Goal: Information Seeking & Learning: Learn about a topic

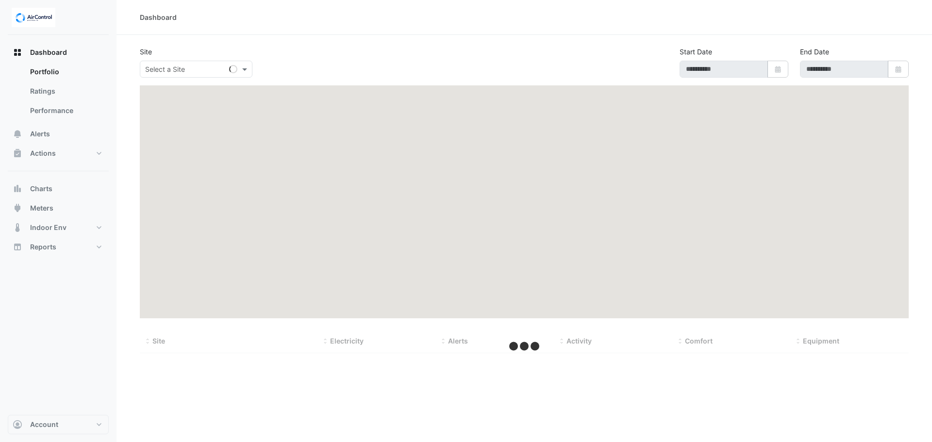
type input "**********"
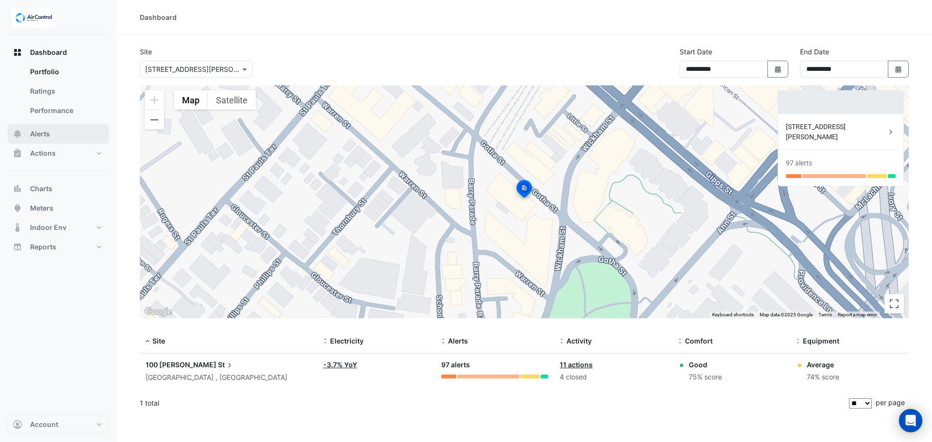
click at [59, 134] on button "Alerts" at bounding box center [58, 133] width 101 height 19
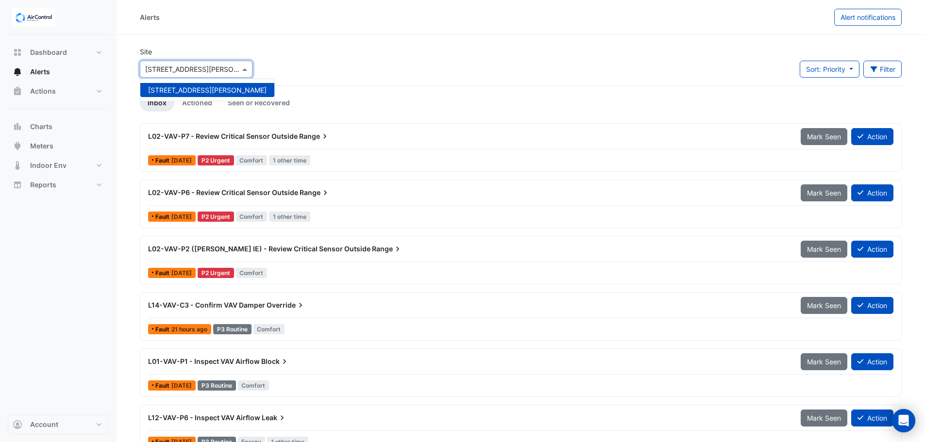
click at [195, 71] on input "text" at bounding box center [186, 70] width 83 height 10
click at [245, 70] on span at bounding box center [246, 69] width 12 height 10
click at [244, 69] on span at bounding box center [246, 69] width 12 height 10
click at [243, 69] on span at bounding box center [246, 69] width 12 height 10
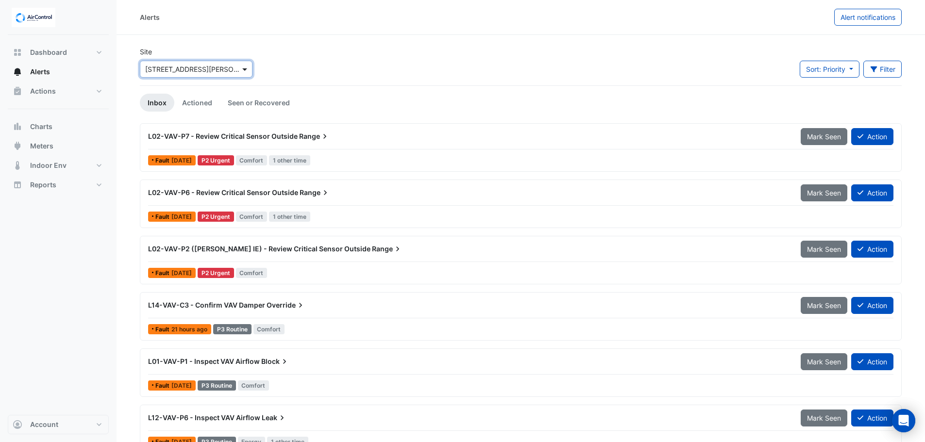
click at [243, 68] on span at bounding box center [246, 69] width 12 height 10
click at [192, 88] on span "[STREET_ADDRESS][PERSON_NAME]" at bounding box center [207, 90] width 118 height 8
click at [243, 68] on span at bounding box center [246, 69] width 12 height 10
drag, startPoint x: 171, startPoint y: 87, endPoint x: 189, endPoint y: 91, distance: 17.9
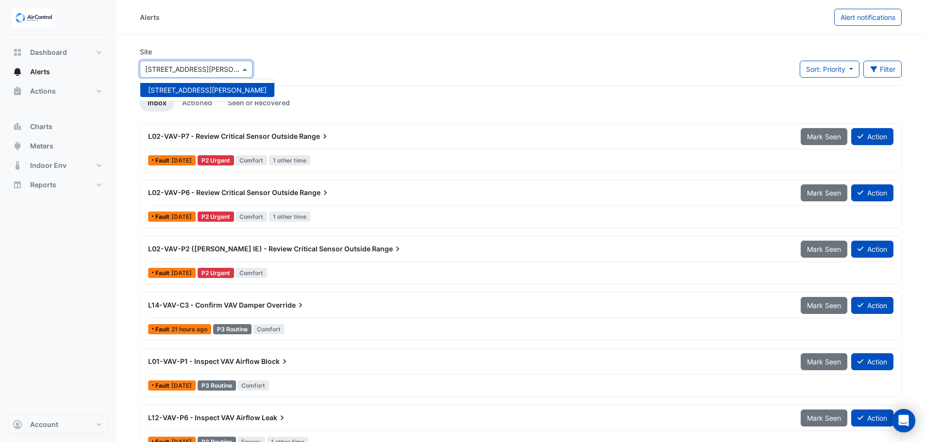
click at [172, 86] on span "[STREET_ADDRESS][PERSON_NAME]" at bounding box center [207, 90] width 118 height 8
click at [54, 54] on span "Dashboard" at bounding box center [48, 53] width 37 height 10
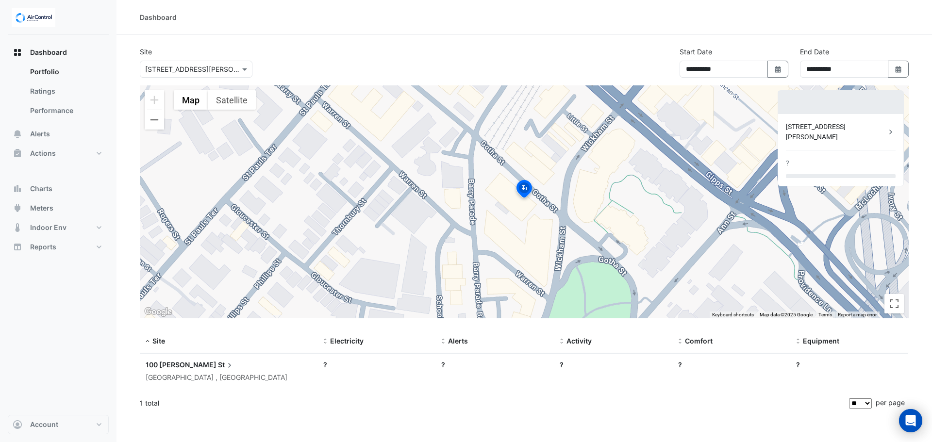
click at [212, 67] on input "text" at bounding box center [186, 70] width 83 height 10
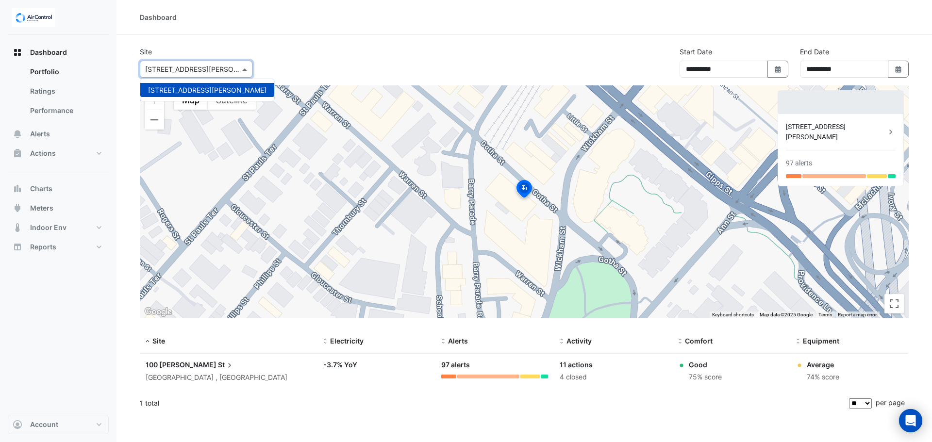
click at [184, 94] on div "[STREET_ADDRESS][PERSON_NAME]" at bounding box center [207, 90] width 134 height 14
click at [888, 127] on icon at bounding box center [891, 132] width 10 height 10
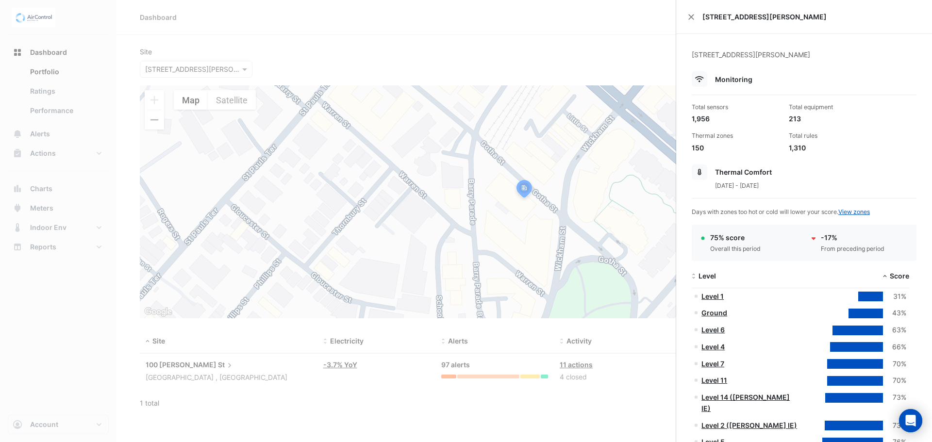
click at [571, 45] on ngb-offcanvas-backdrop at bounding box center [466, 221] width 932 height 442
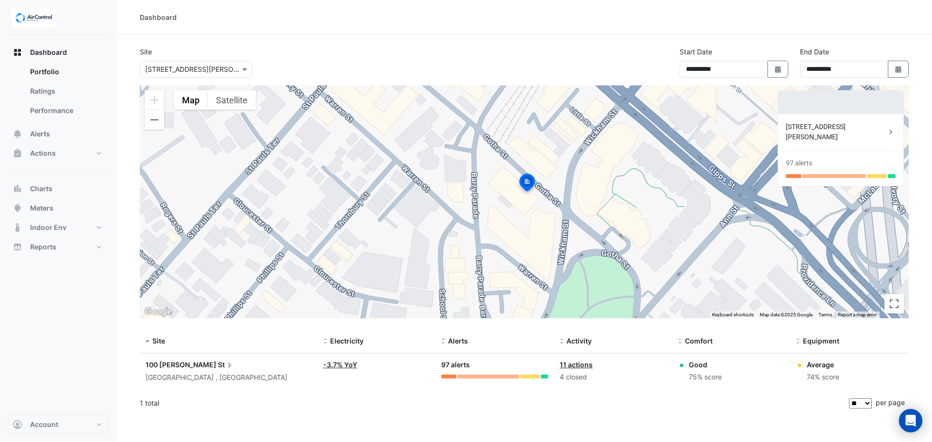
drag, startPoint x: 524, startPoint y: 187, endPoint x: 527, endPoint y: 182, distance: 6.3
click at [527, 182] on img at bounding box center [527, 183] width 21 height 23
drag, startPoint x: 63, startPoint y: 70, endPoint x: 102, endPoint y: 64, distance: 39.9
click at [63, 70] on link "Portfolio" at bounding box center [65, 71] width 86 height 19
click at [62, 49] on span "Dashboard" at bounding box center [48, 53] width 37 height 10
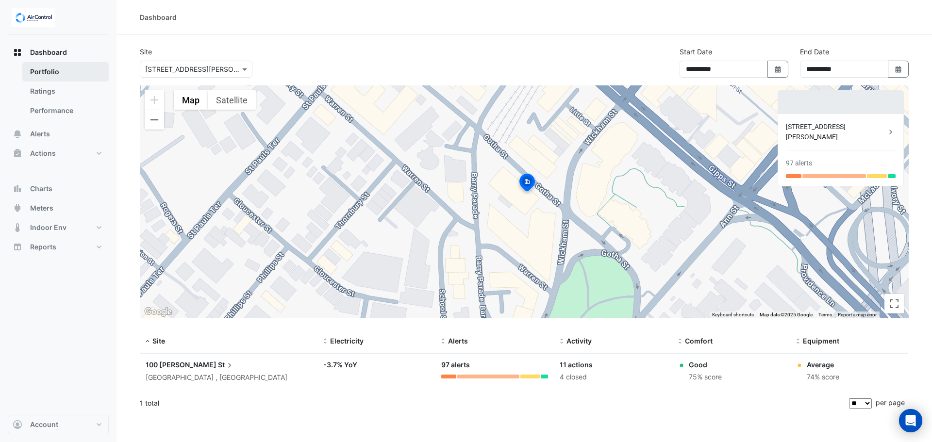
click at [67, 70] on link "Portfolio" at bounding box center [65, 71] width 86 height 19
click at [61, 91] on link "Ratings" at bounding box center [65, 91] width 86 height 19
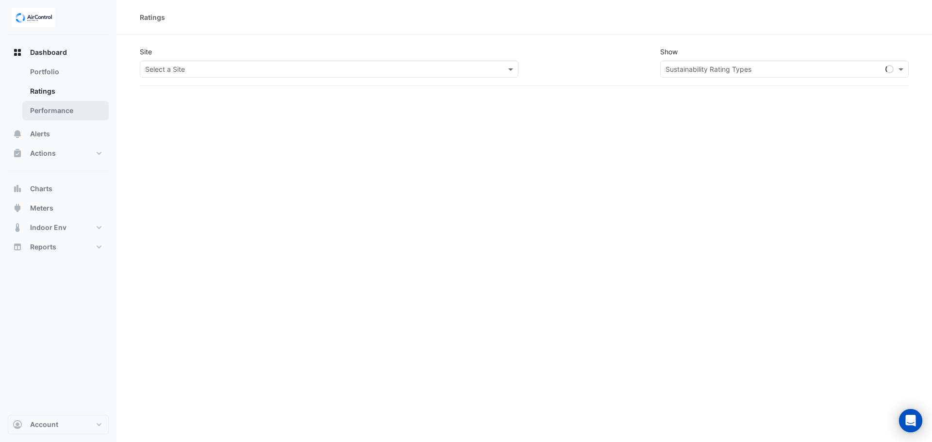
click at [68, 114] on link "Performance" at bounding box center [65, 110] width 86 height 19
click at [61, 92] on link "Ratings" at bounding box center [65, 91] width 86 height 19
click at [57, 68] on link "Portfolio" at bounding box center [65, 71] width 86 height 19
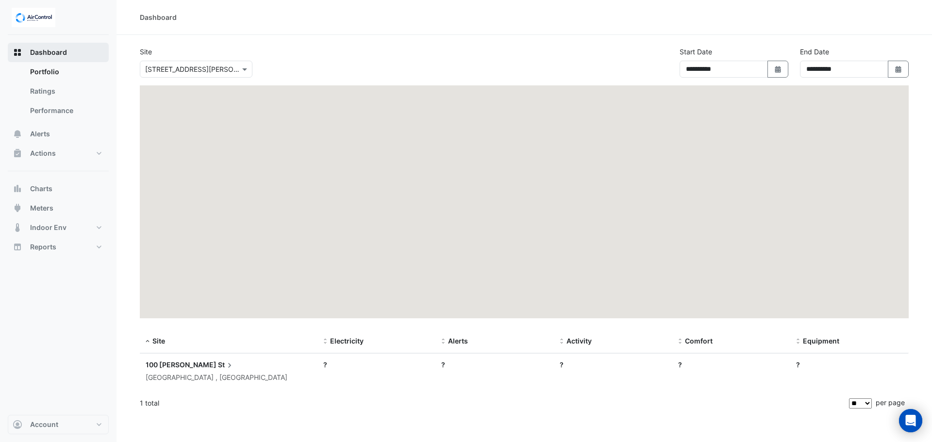
click at [59, 48] on span "Dashboard" at bounding box center [48, 53] width 37 height 10
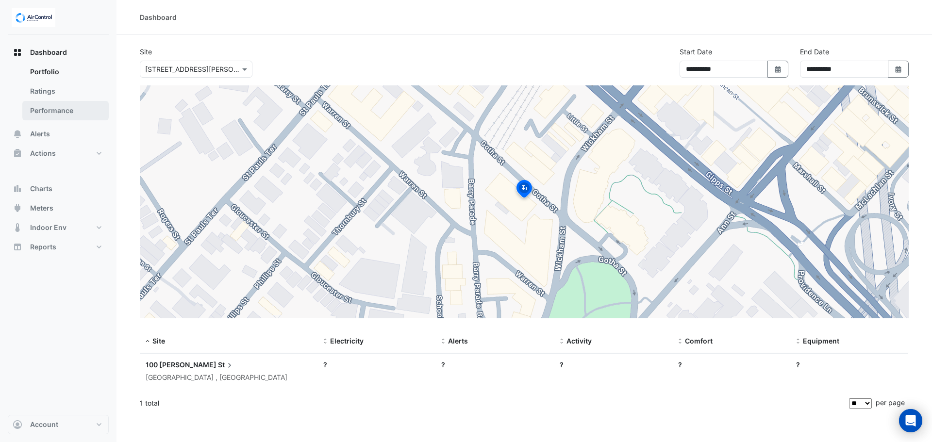
click at [59, 111] on link "Performance" at bounding box center [65, 110] width 86 height 19
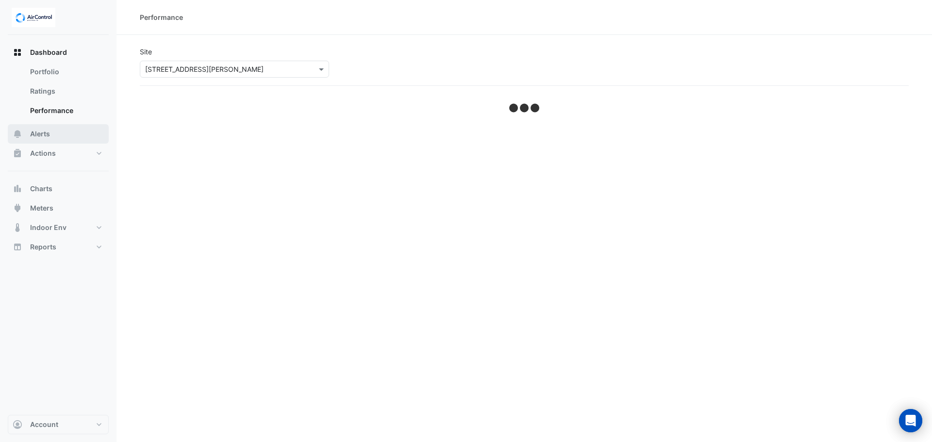
click at [61, 131] on button "Alerts" at bounding box center [58, 133] width 101 height 19
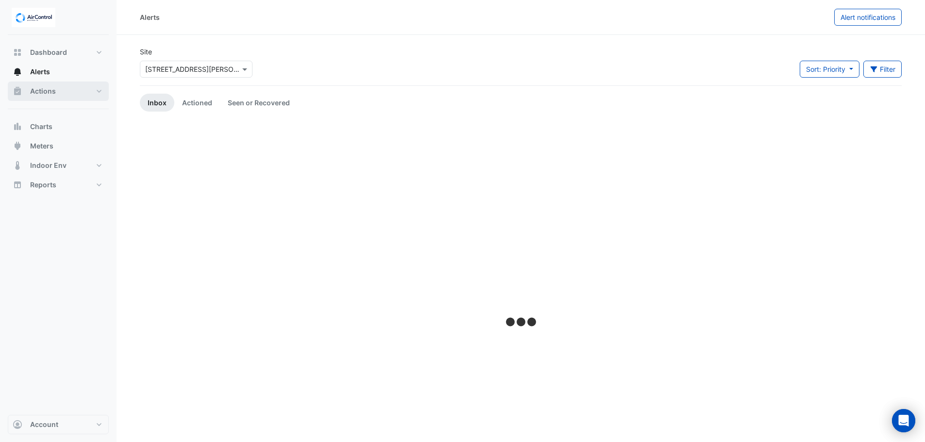
click at [54, 93] on span "Actions" at bounding box center [43, 91] width 26 height 10
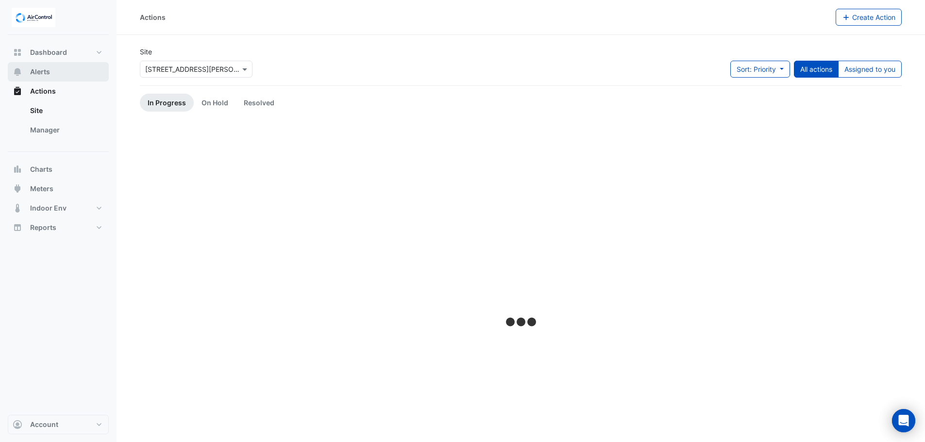
click at [55, 71] on button "Alerts" at bounding box center [58, 71] width 101 height 19
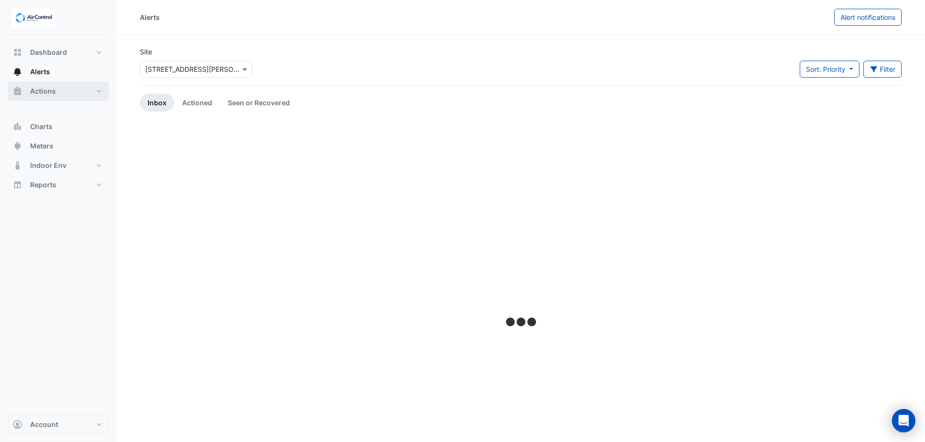
click at [54, 89] on span "Actions" at bounding box center [43, 91] width 26 height 10
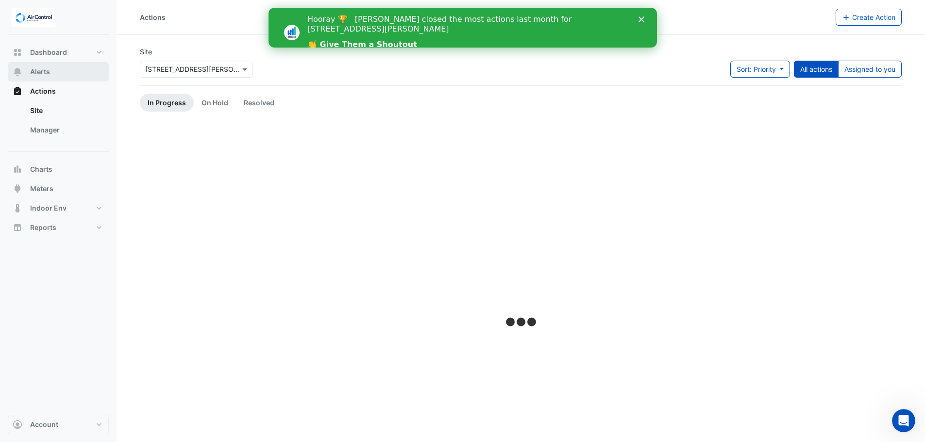
click at [55, 72] on button "Alerts" at bounding box center [58, 71] width 101 height 19
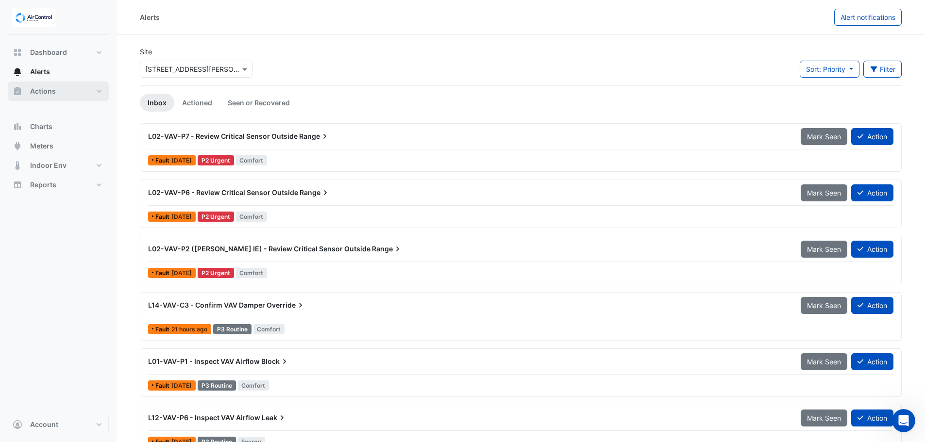
click at [70, 92] on button "Actions" at bounding box center [58, 91] width 101 height 19
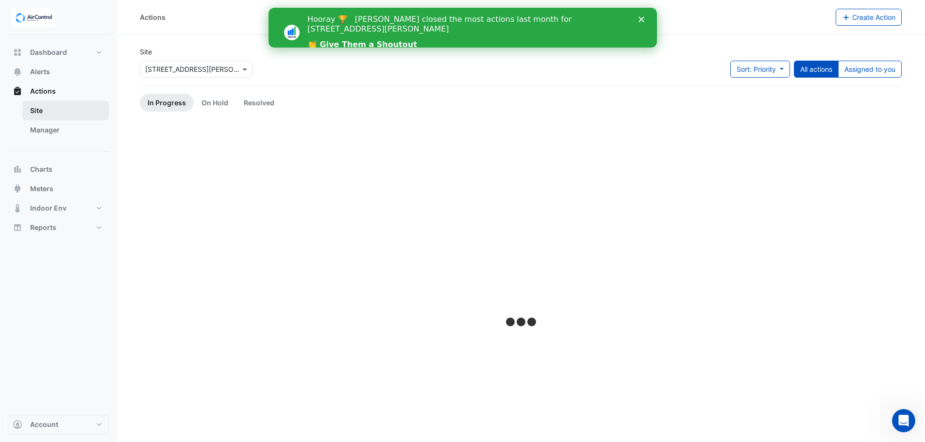
click at [59, 112] on link "Site" at bounding box center [65, 110] width 86 height 19
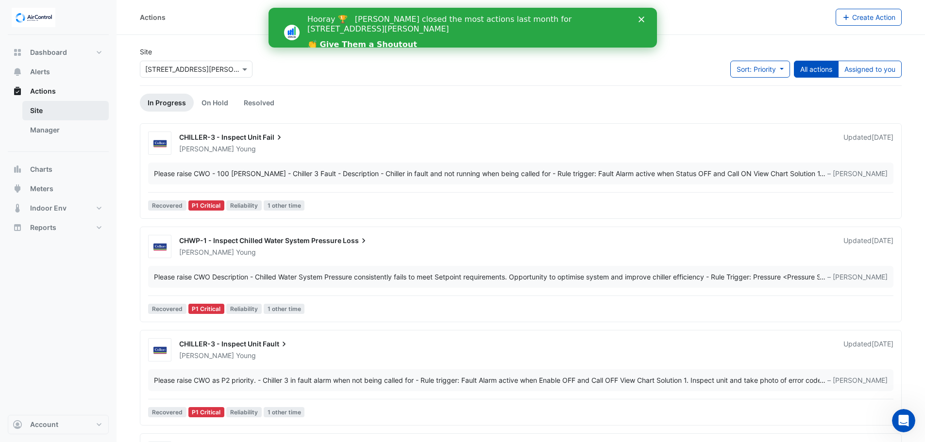
click at [44, 109] on link "Site" at bounding box center [65, 110] width 86 height 19
click at [36, 111] on link "Site" at bounding box center [65, 110] width 86 height 19
click at [33, 110] on link "Site" at bounding box center [65, 110] width 86 height 19
click at [49, 127] on link "Manager" at bounding box center [65, 129] width 86 height 19
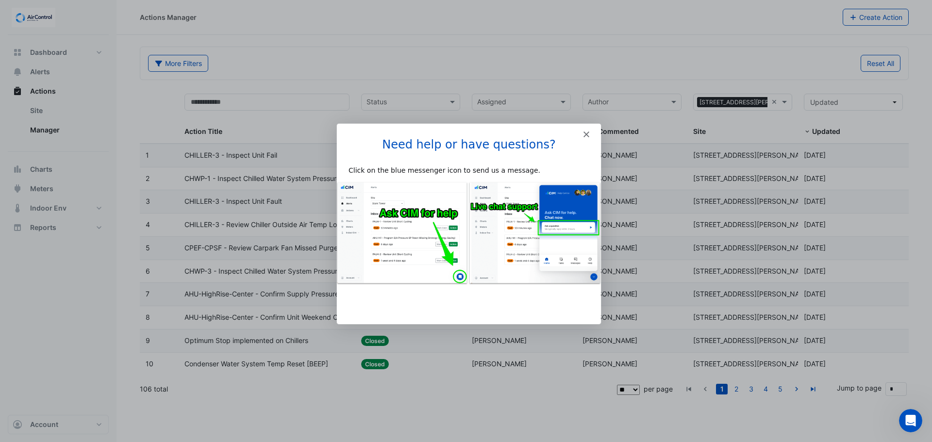
click at [586, 133] on polygon "Close" at bounding box center [586, 134] width 6 height 6
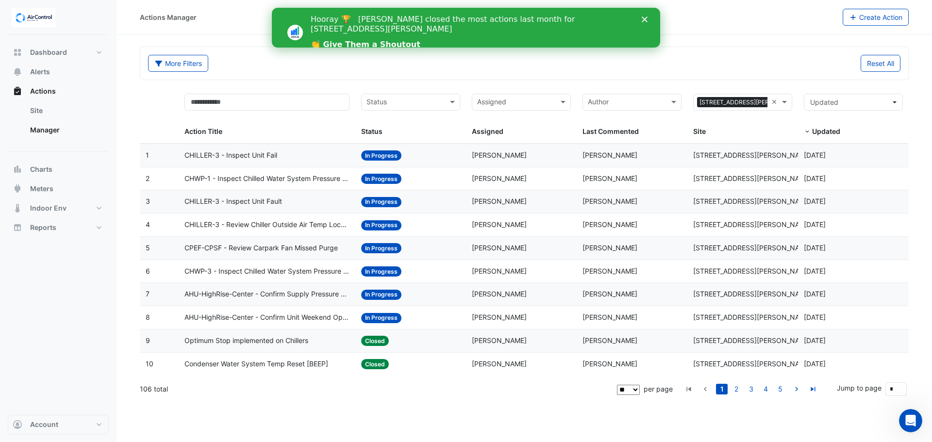
click at [236, 53] on div "More Filters Reset All" at bounding box center [524, 63] width 768 height 33
click at [67, 52] on button "Dashboard" at bounding box center [58, 52] width 101 height 19
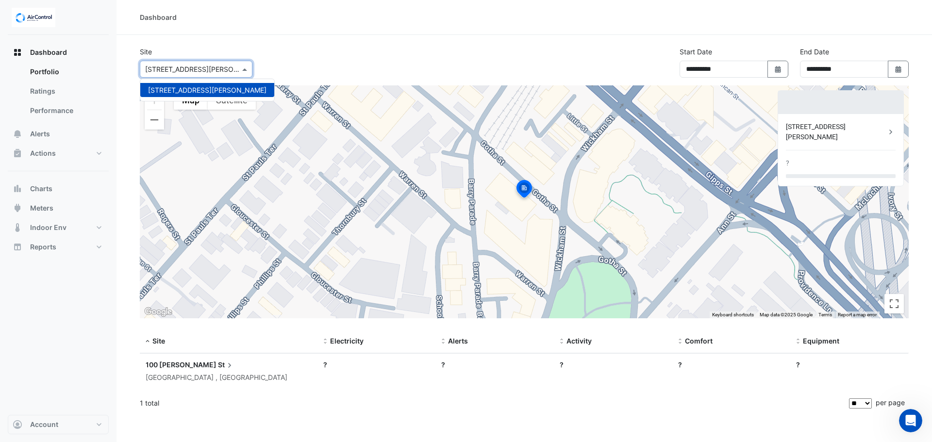
drag, startPoint x: 185, startPoint y: 67, endPoint x: 196, endPoint y: 67, distance: 11.7
click at [185, 66] on input "text" at bounding box center [186, 70] width 83 height 10
click at [178, 91] on span "[STREET_ADDRESS][PERSON_NAME]" at bounding box center [207, 90] width 118 height 8
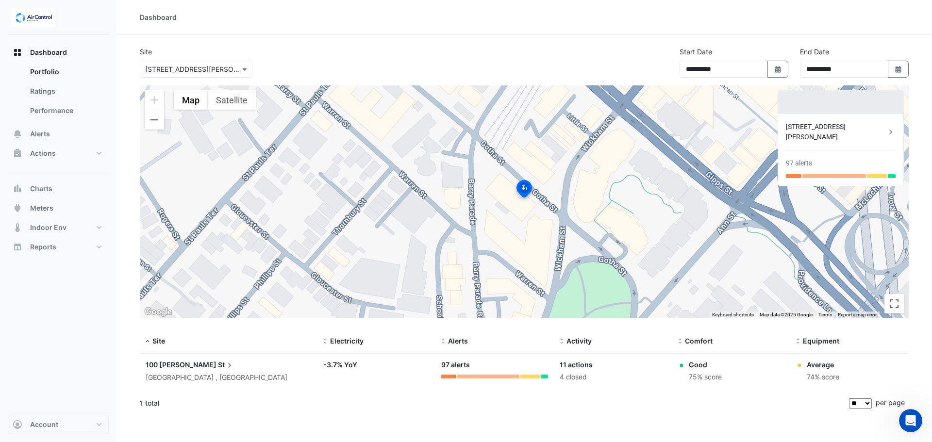
click at [419, 46] on section "**********" at bounding box center [525, 225] width 816 height 381
click at [51, 154] on span "Actions" at bounding box center [43, 154] width 26 height 10
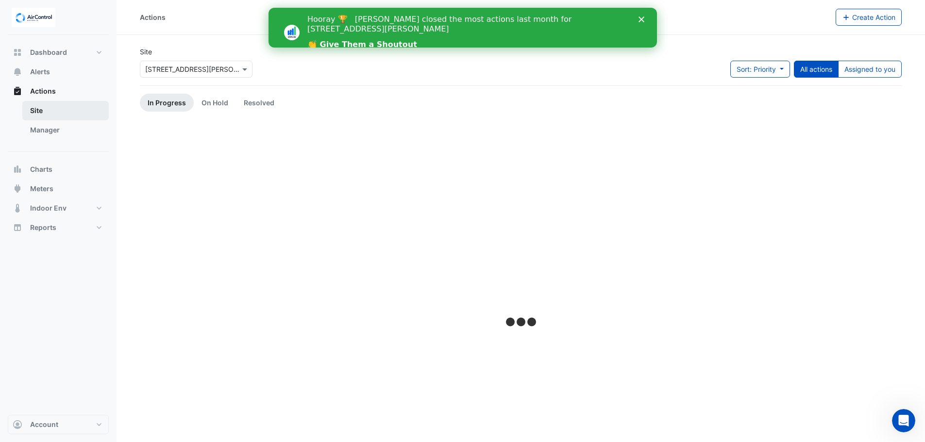
click at [52, 110] on link "Site" at bounding box center [65, 110] width 86 height 19
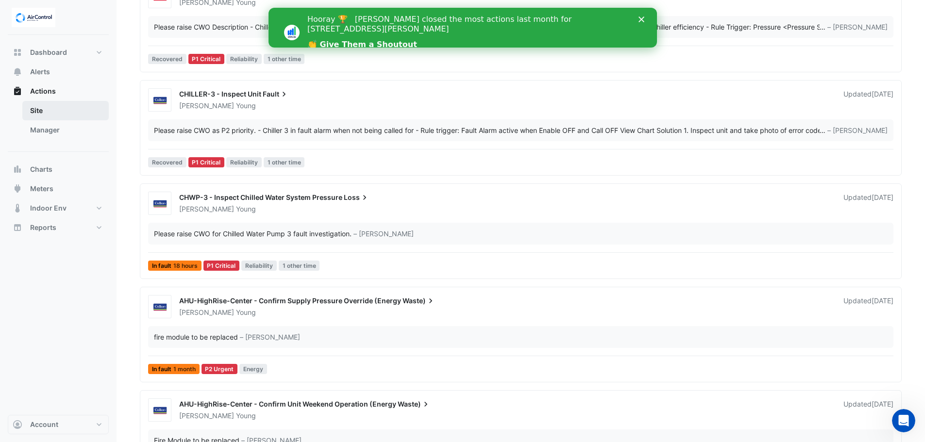
scroll to position [249, 0]
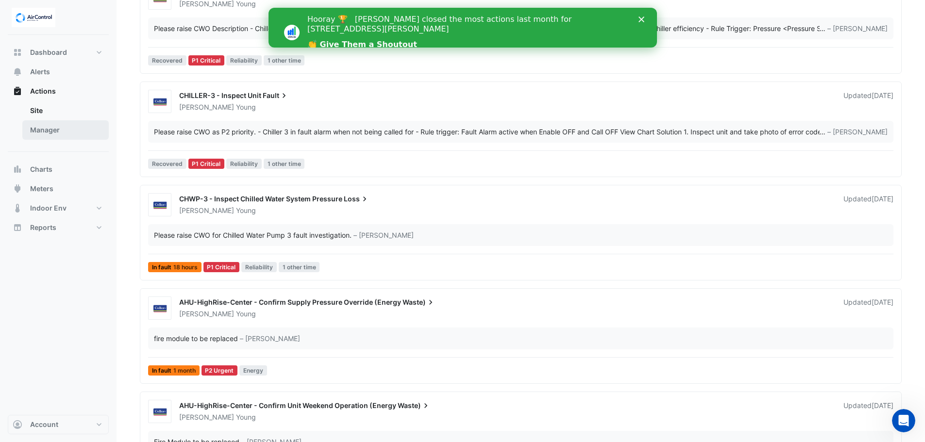
click at [59, 134] on link "Manager" at bounding box center [65, 129] width 86 height 19
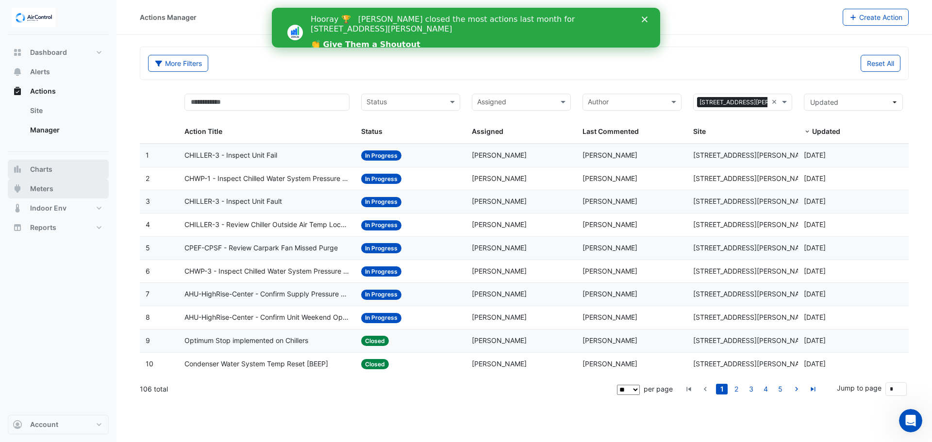
click at [43, 165] on span "Charts" at bounding box center [41, 170] width 22 height 10
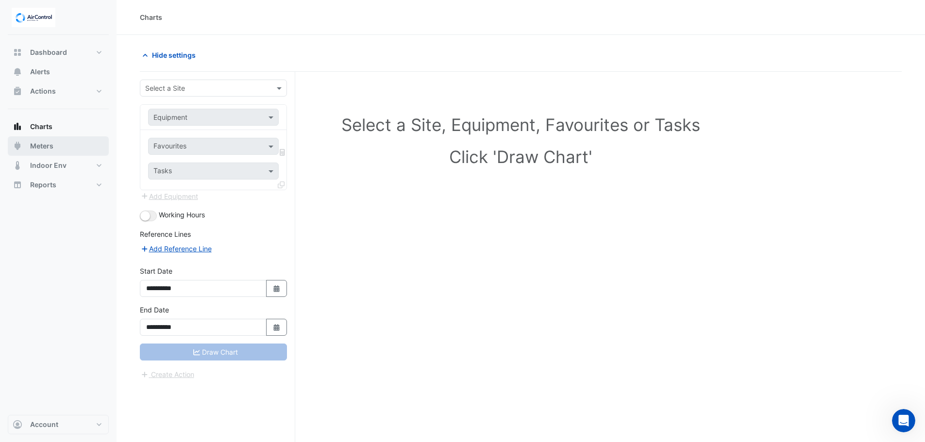
click at [49, 145] on span "Meters" at bounding box center [41, 146] width 23 height 10
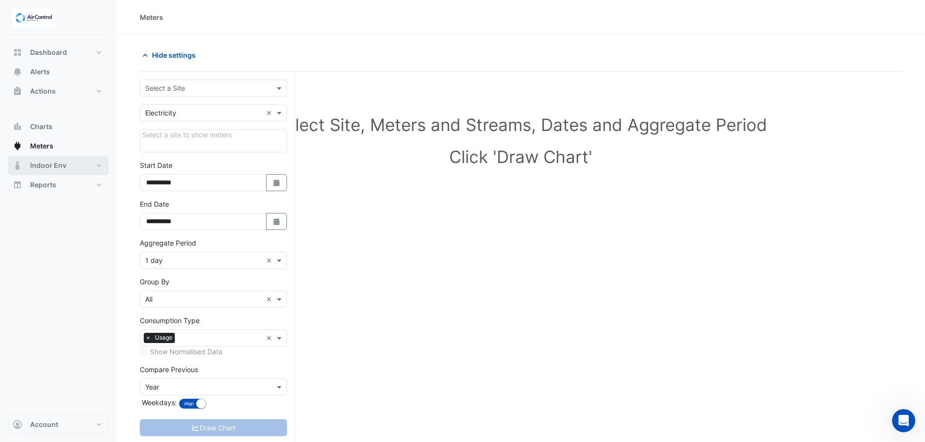
click at [51, 165] on span "Indoor Env" at bounding box center [48, 166] width 36 height 10
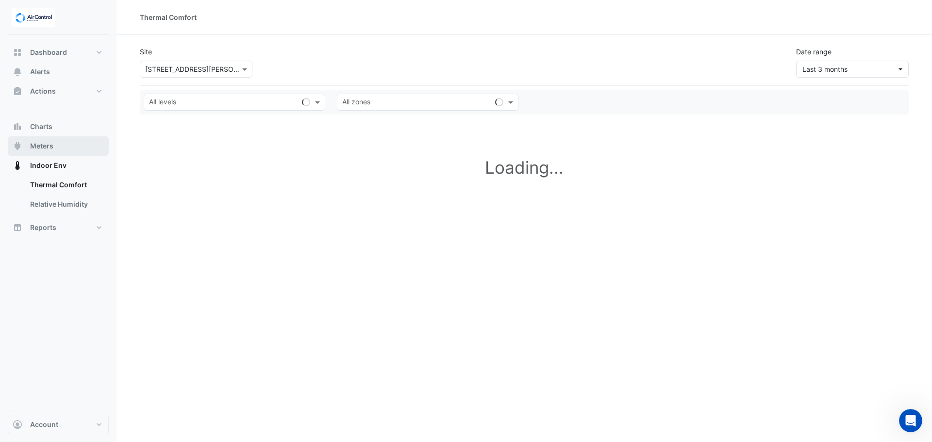
click at [51, 145] on span "Meters" at bounding box center [41, 146] width 23 height 10
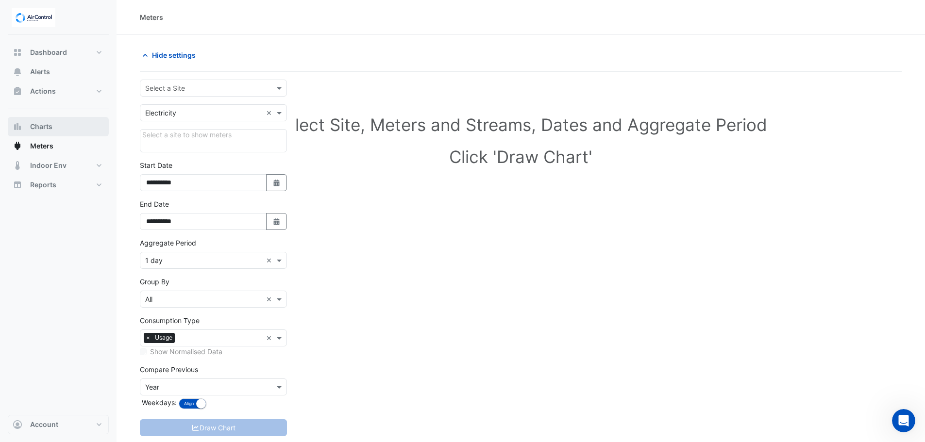
click at [50, 127] on span "Charts" at bounding box center [41, 127] width 22 height 10
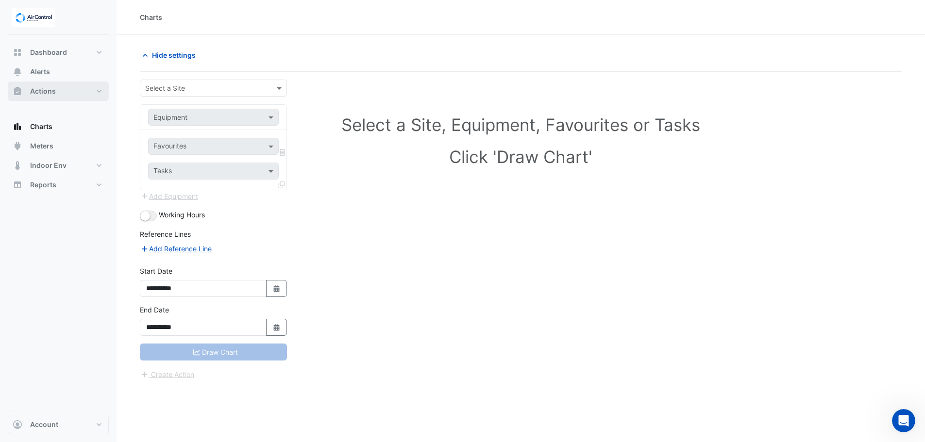
click at [41, 85] on button "Actions" at bounding box center [58, 91] width 101 height 19
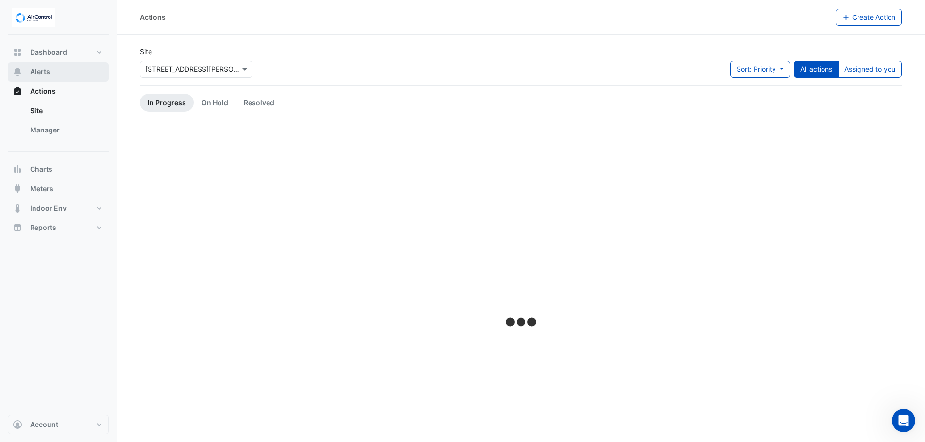
click at [41, 74] on span "Alerts" at bounding box center [40, 72] width 20 height 10
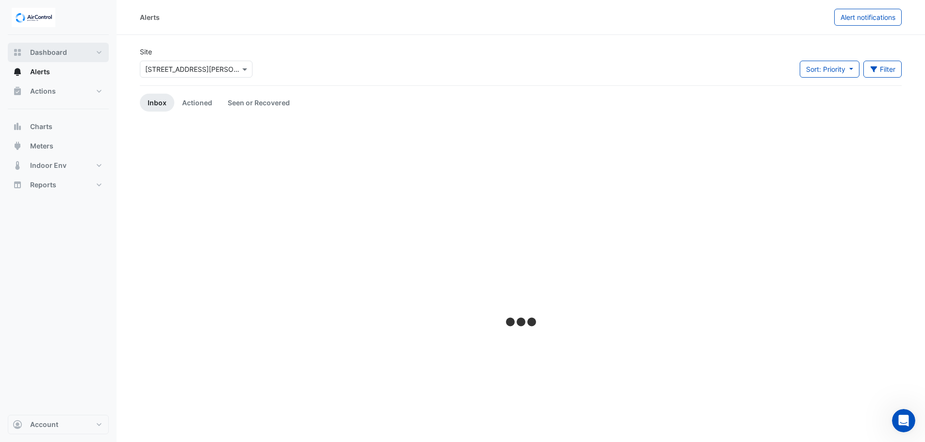
click at [46, 52] on span "Dashboard" at bounding box center [48, 53] width 37 height 10
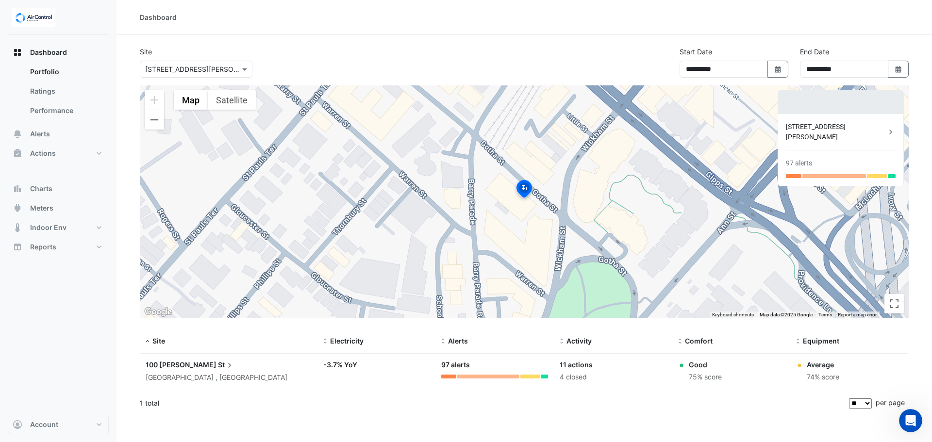
click at [247, 84] on div "**********" at bounding box center [524, 66] width 781 height 39
click at [244, 74] on div "Select a Site × 100 Wickham St" at bounding box center [196, 69] width 113 height 17
click at [190, 90] on span "[STREET_ADDRESS][PERSON_NAME]" at bounding box center [207, 90] width 118 height 8
drag, startPoint x: 57, startPoint y: 52, endPoint x: 58, endPoint y: 114, distance: 62.2
click at [57, 52] on span "Dashboard" at bounding box center [48, 53] width 37 height 10
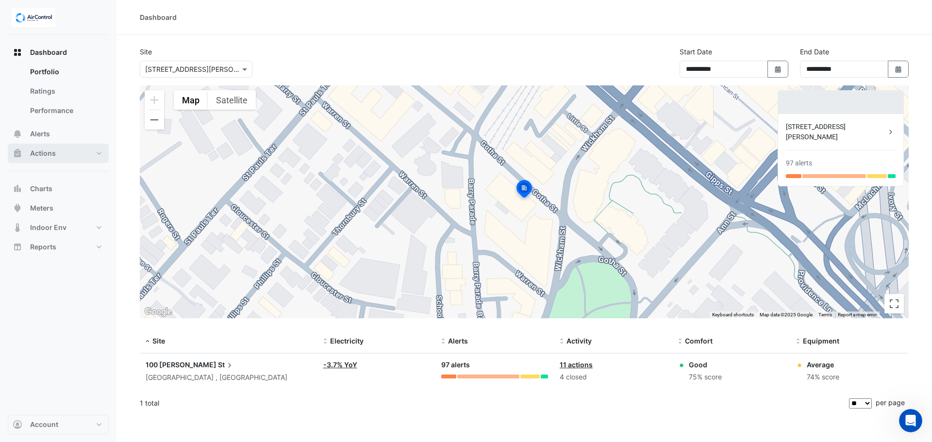
click at [61, 153] on button "Actions" at bounding box center [58, 153] width 101 height 19
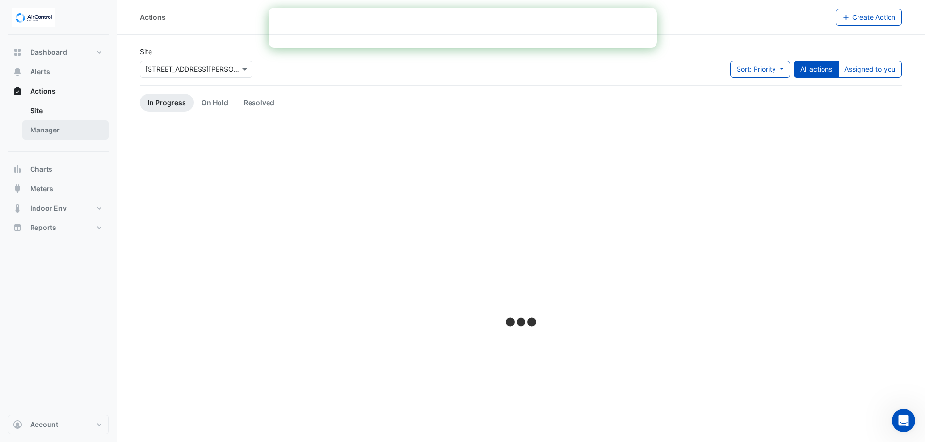
click at [58, 126] on link "Manager" at bounding box center [65, 129] width 86 height 19
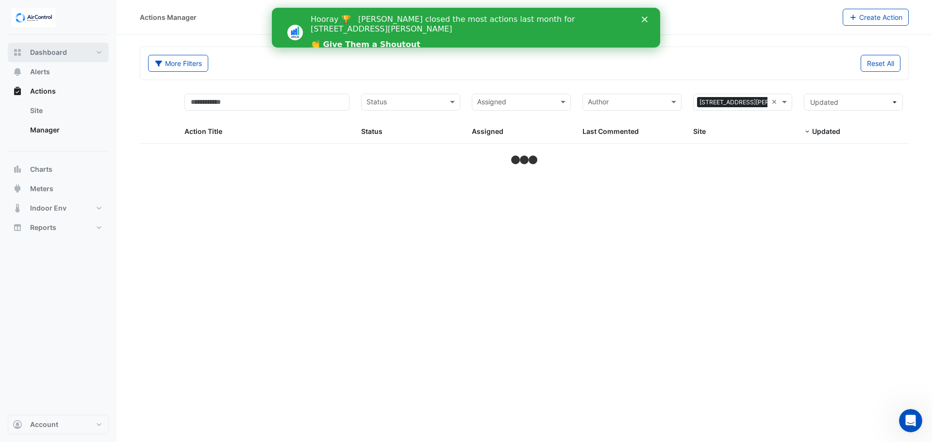
click at [55, 57] on button "Dashboard" at bounding box center [58, 52] width 101 height 19
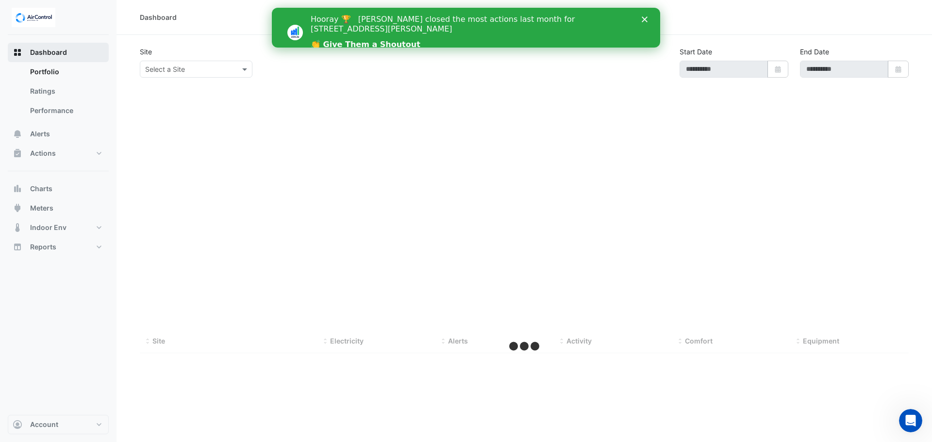
type input "**********"
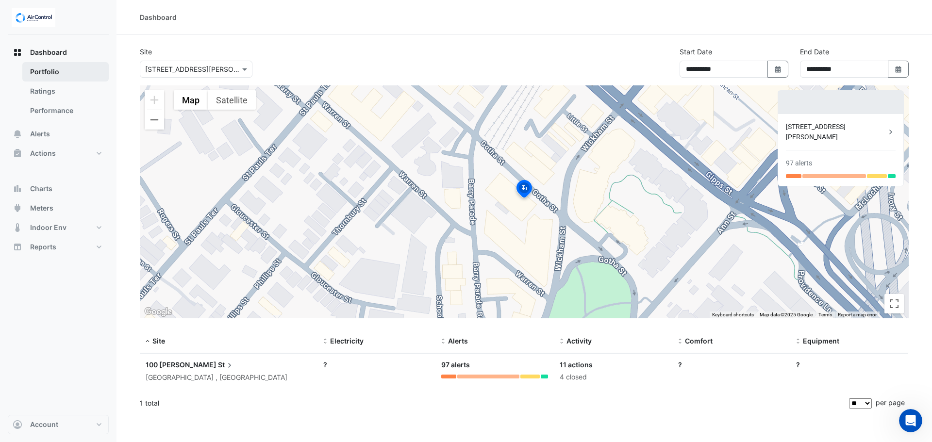
click at [66, 75] on link "Portfolio" at bounding box center [65, 71] width 86 height 19
click at [55, 52] on span "Dashboard" at bounding box center [48, 53] width 37 height 10
click at [70, 55] on button "Dashboard" at bounding box center [58, 52] width 101 height 19
click at [68, 73] on link "Portfolio" at bounding box center [65, 71] width 86 height 19
click at [72, 51] on button "Dashboard" at bounding box center [58, 52] width 101 height 19
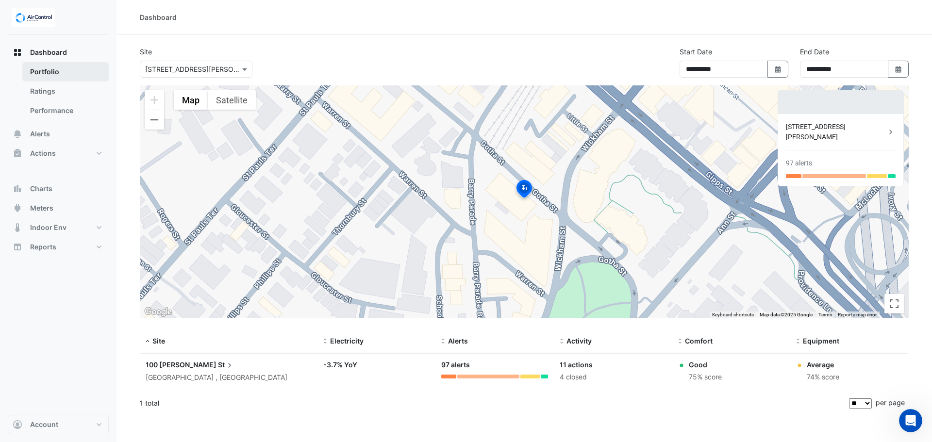
click at [69, 77] on link "Portfolio" at bounding box center [65, 71] width 86 height 19
click at [69, 93] on link "Ratings" at bounding box center [65, 91] width 86 height 19
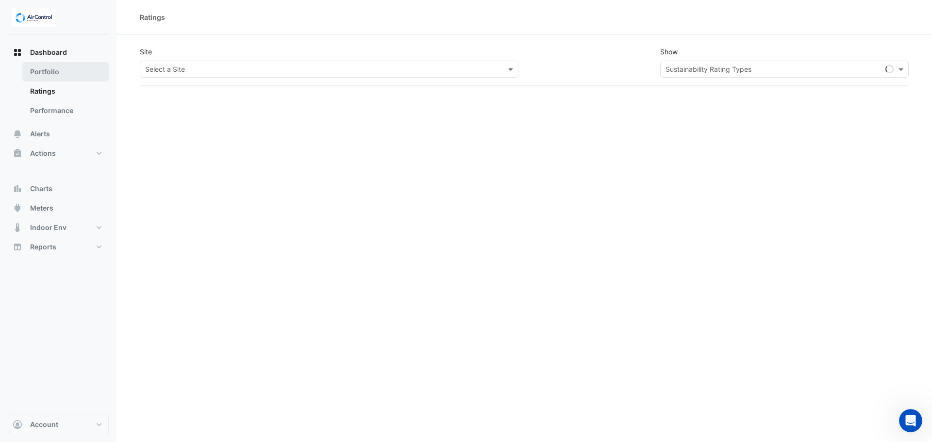
click at [71, 70] on link "Portfolio" at bounding box center [65, 71] width 86 height 19
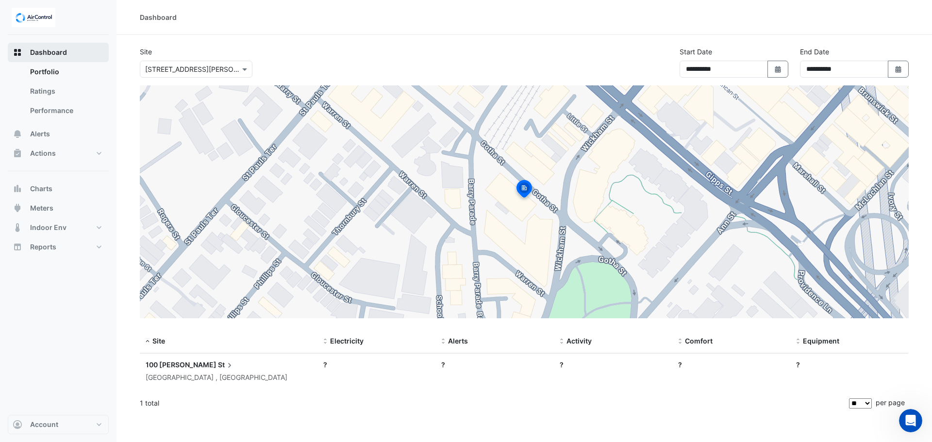
click at [72, 48] on button "Dashboard" at bounding box center [58, 52] width 101 height 19
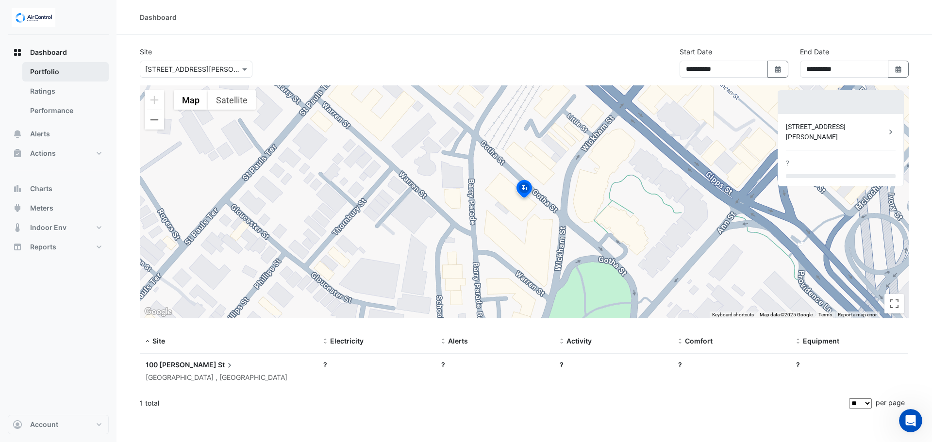
click at [70, 75] on link "Portfolio" at bounding box center [65, 71] width 86 height 19
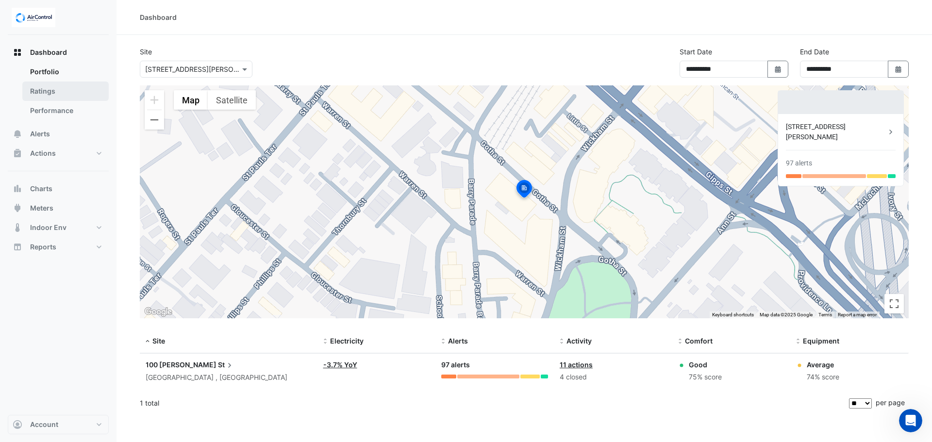
click at [71, 95] on link "Ratings" at bounding box center [65, 91] width 86 height 19
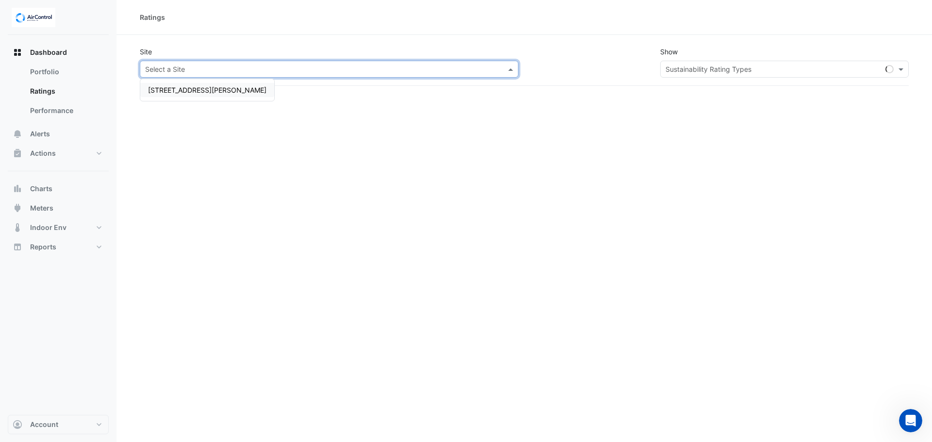
click at [156, 76] on div "Select a Site" at bounding box center [329, 69] width 379 height 17
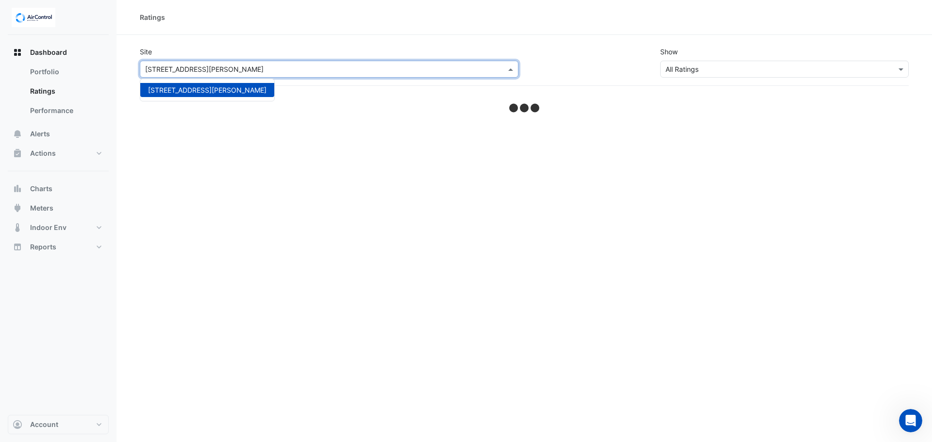
click at [173, 91] on span "[STREET_ADDRESS][PERSON_NAME]" at bounding box center [207, 90] width 118 height 8
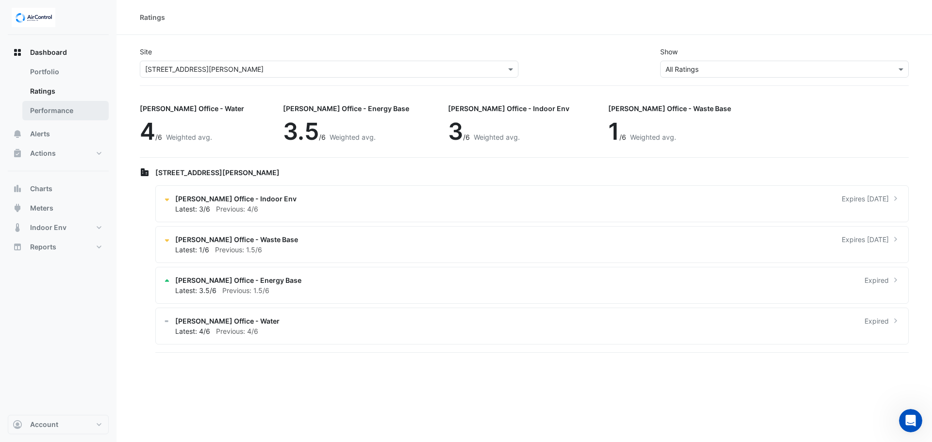
click at [67, 102] on link "Performance" at bounding box center [65, 110] width 86 height 19
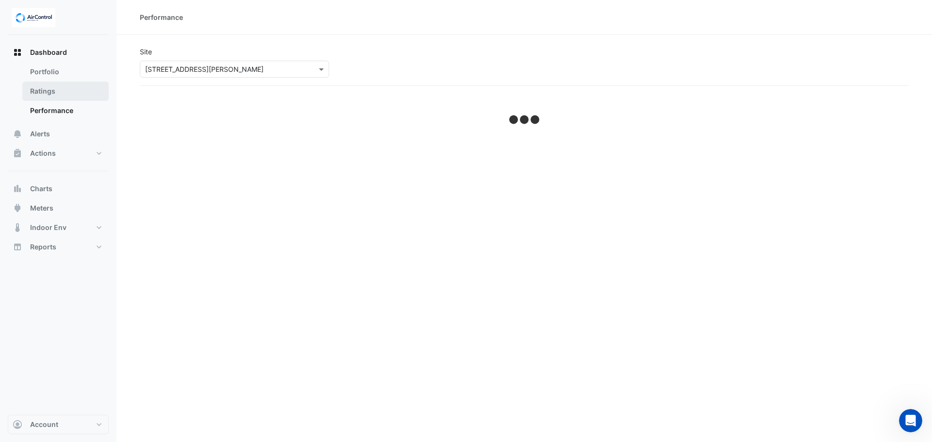
click at [69, 93] on link "Ratings" at bounding box center [65, 91] width 86 height 19
click at [69, 113] on link "Performance" at bounding box center [65, 110] width 86 height 19
click at [63, 134] on button "Alerts" at bounding box center [58, 133] width 101 height 19
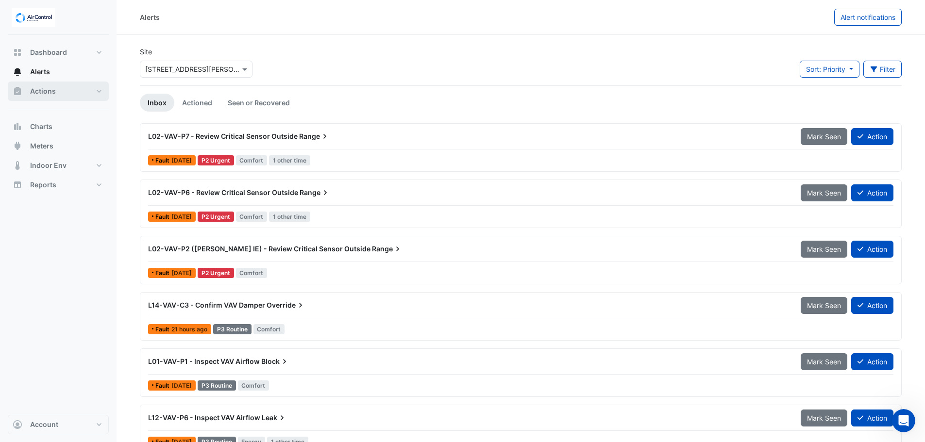
click at [54, 90] on span "Actions" at bounding box center [43, 91] width 26 height 10
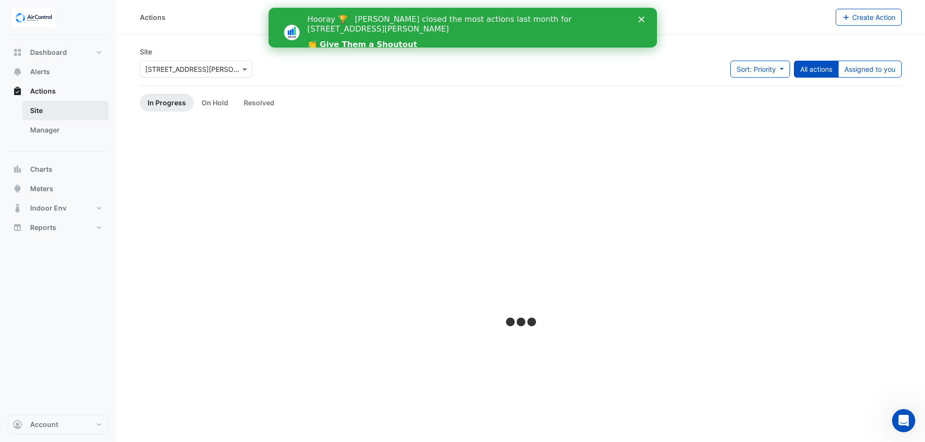
click at [56, 111] on link "Site" at bounding box center [65, 110] width 86 height 19
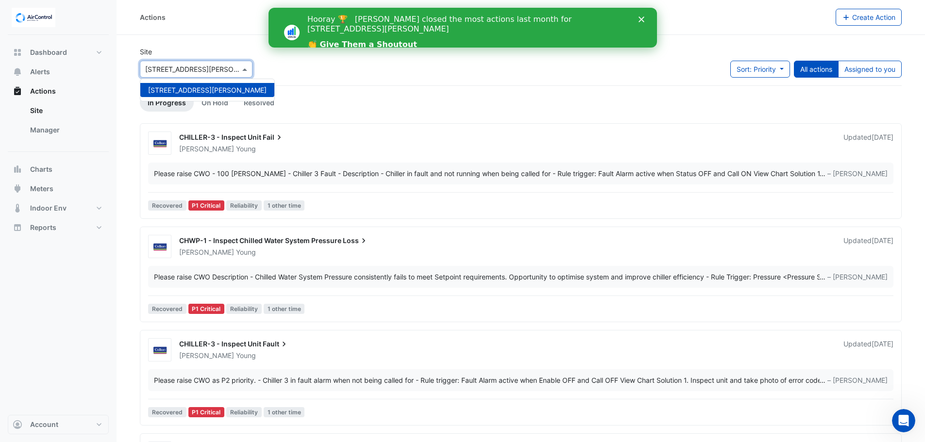
click at [249, 70] on span at bounding box center [246, 69] width 12 height 10
click at [246, 69] on span at bounding box center [246, 69] width 12 height 10
click at [197, 91] on span "[STREET_ADDRESS][PERSON_NAME]" at bounding box center [207, 90] width 118 height 8
click at [236, 70] on div at bounding box center [196, 69] width 112 height 11
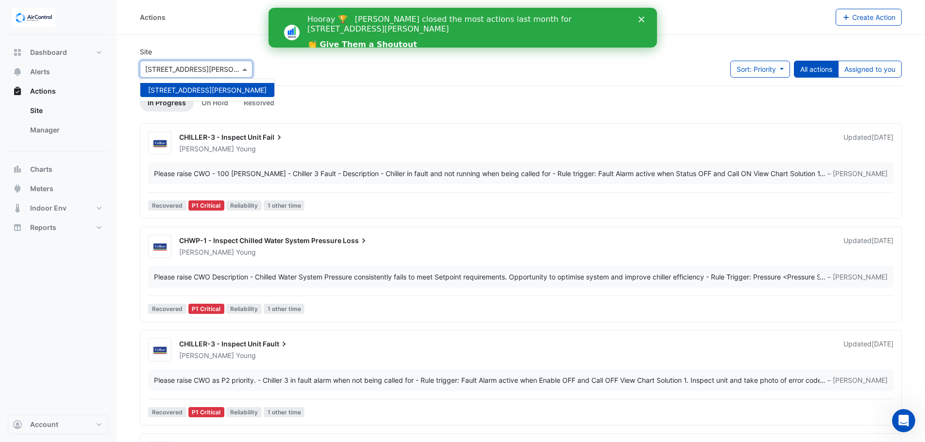
click at [189, 91] on span "[STREET_ADDRESS][PERSON_NAME]" at bounding box center [207, 90] width 118 height 8
click at [243, 69] on span at bounding box center [246, 69] width 12 height 10
drag, startPoint x: 246, startPoint y: 70, endPoint x: 372, endPoint y: 82, distance: 126.3
click at [246, 70] on span at bounding box center [246, 69] width 12 height 10
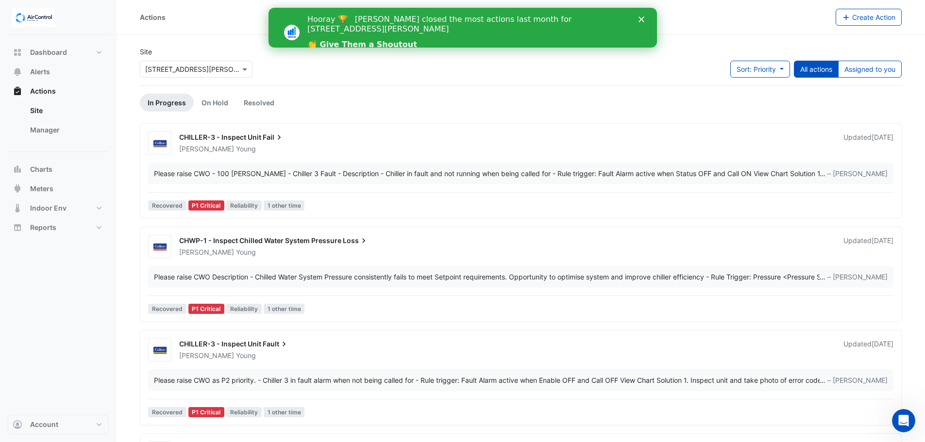
click at [226, 56] on div "Site Select a Site × 100 Wickham St" at bounding box center [196, 62] width 113 height 31
click at [272, 60] on div "Site Select a Site × 100 Wickham St Sort: Priority Priority Updated All actions…" at bounding box center [521, 66] width 774 height 39
click at [334, 59] on div "Site Select a Site × 100 Wickham St Sort: Priority Priority Updated All actions…" at bounding box center [521, 66] width 774 height 39
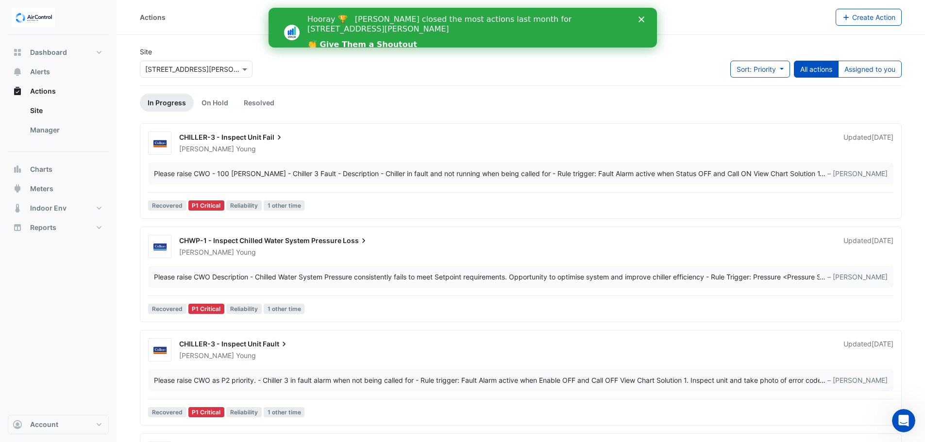
click at [533, 61] on div "Site Select a Site × 100 Wickham St Sort: Priority Priority Updated All actions…" at bounding box center [521, 66] width 774 height 39
click at [572, 66] on div "Site Select a Site × 100 Wickham St Sort: Priority Priority Updated All actions…" at bounding box center [521, 66] width 774 height 39
drag, startPoint x: 586, startPoint y: 62, endPoint x: 601, endPoint y: 61, distance: 15.1
click at [590, 62] on div "Site Select a Site × 100 Wickham St Sort: Priority Priority Updated All actions…" at bounding box center [521, 66] width 774 height 39
click at [624, 60] on div "Site Select a Site × 100 Wickham St Sort: Priority Priority Updated All actions…" at bounding box center [521, 66] width 774 height 39
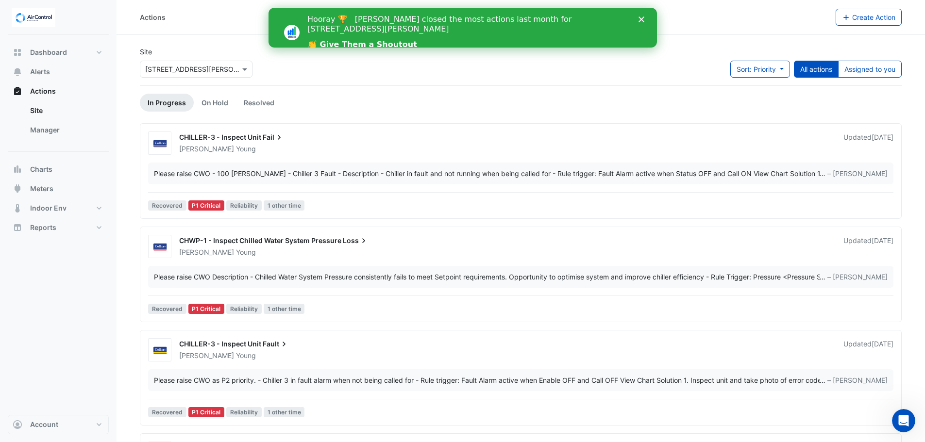
click at [625, 59] on div "Site Select a Site × 100 Wickham St Sort: Priority Priority Updated All actions…" at bounding box center [521, 66] width 774 height 39
drag, startPoint x: 636, startPoint y: 59, endPoint x: 649, endPoint y: 53, distance: 14.2
click at [644, 57] on div "Site Select a Site × 100 Wickham St Sort: Priority Priority Updated All actions…" at bounding box center [521, 66] width 774 height 39
click at [363, 76] on div "Site Select a Site × 100 Wickham St Sort: Priority Priority Updated All actions…" at bounding box center [521, 66] width 774 height 39
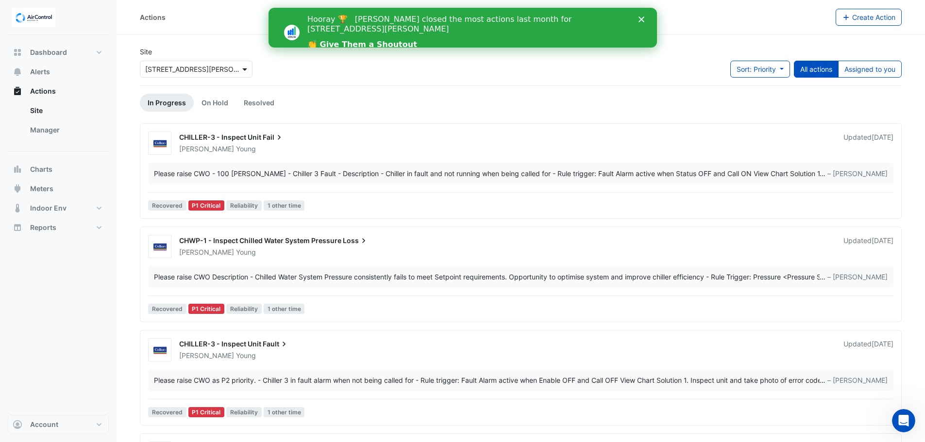
click at [245, 71] on span at bounding box center [246, 69] width 12 height 10
click at [366, 71] on div "Site Select a Site × 100 Wickham St 100 Wickham St Sort: Priority Priority Upda…" at bounding box center [521, 66] width 774 height 39
click at [352, 40] on link "👏 Give Them a Shoutout" at bounding box center [362, 45] width 110 height 11
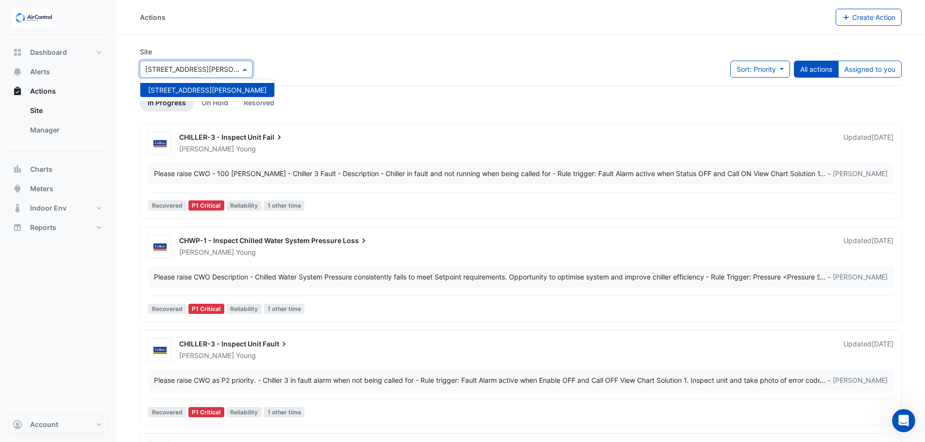
click at [229, 70] on div at bounding box center [196, 69] width 112 height 11
click at [248, 70] on span at bounding box center [246, 69] width 12 height 10
click at [55, 92] on span "Actions" at bounding box center [43, 91] width 26 height 10
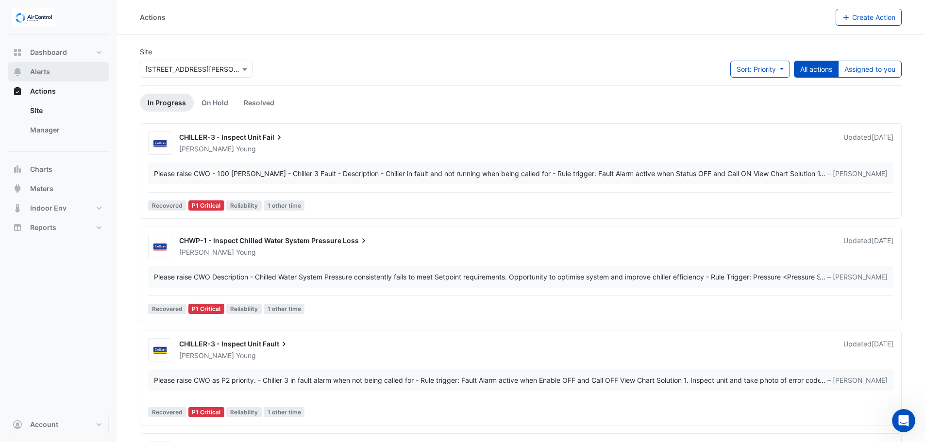
click at [46, 72] on span "Alerts" at bounding box center [40, 72] width 20 height 10
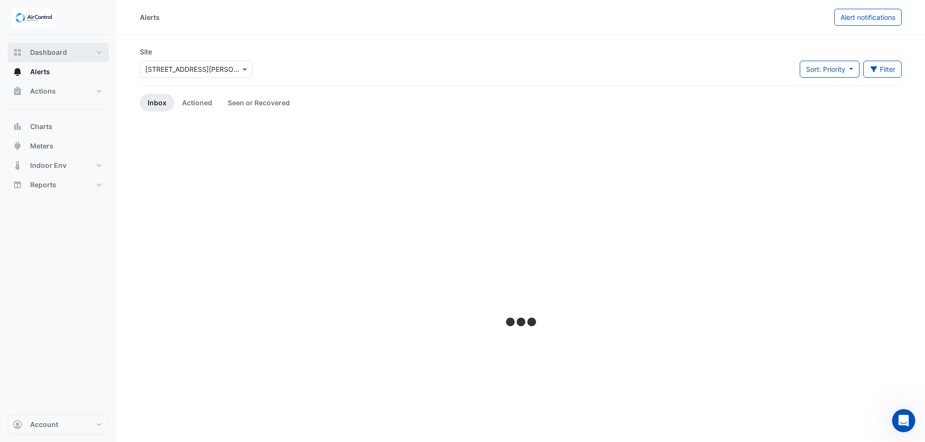
click at [49, 54] on span "Dashboard" at bounding box center [48, 53] width 37 height 10
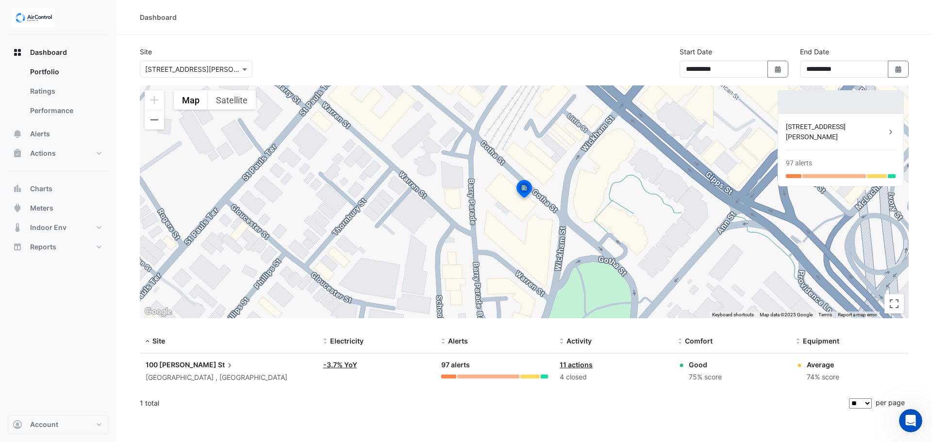
click at [246, 101] on button "Satellite" at bounding box center [232, 99] width 48 height 19
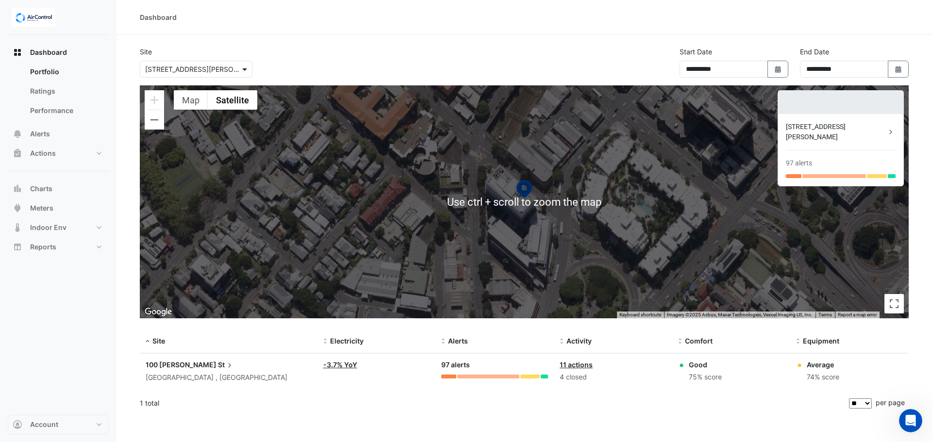
click at [246, 71] on span at bounding box center [246, 69] width 12 height 10
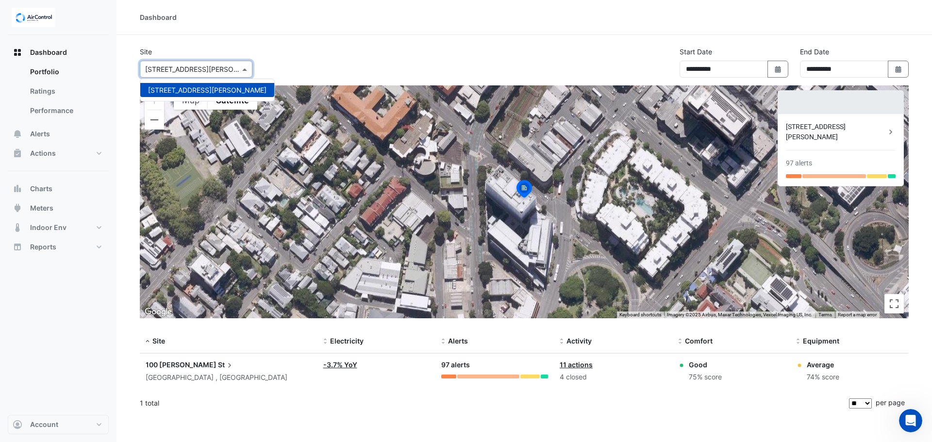
click at [292, 59] on div "**********" at bounding box center [524, 66] width 781 height 39
click at [894, 127] on icon at bounding box center [891, 132] width 10 height 10
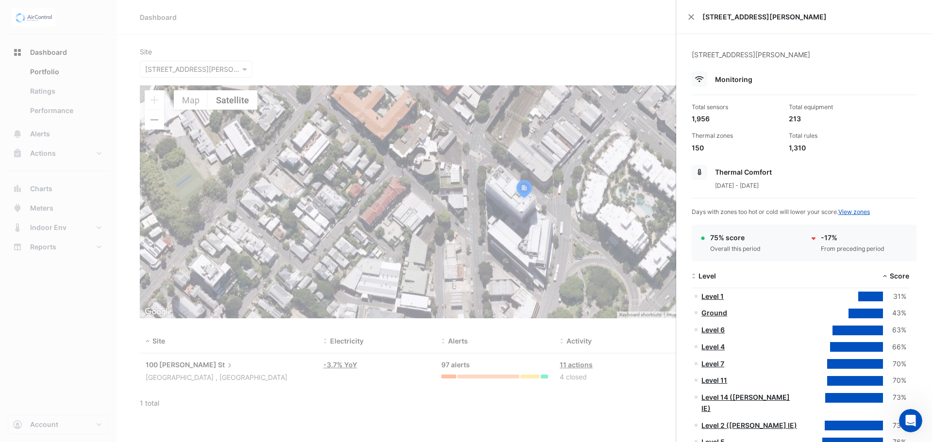
click at [604, 27] on ngb-offcanvas-backdrop at bounding box center [466, 221] width 932 height 442
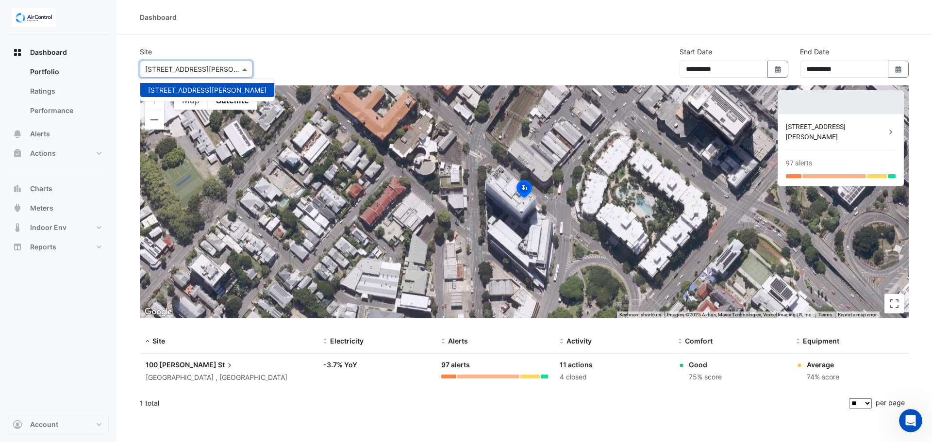
click at [243, 70] on span at bounding box center [246, 69] width 12 height 10
click at [184, 85] on div "[STREET_ADDRESS][PERSON_NAME]" at bounding box center [207, 90] width 134 height 14
click at [241, 43] on section "**********" at bounding box center [525, 225] width 816 height 381
click at [248, 68] on span at bounding box center [246, 69] width 12 height 10
click at [323, 55] on div "**********" at bounding box center [524, 66] width 781 height 39
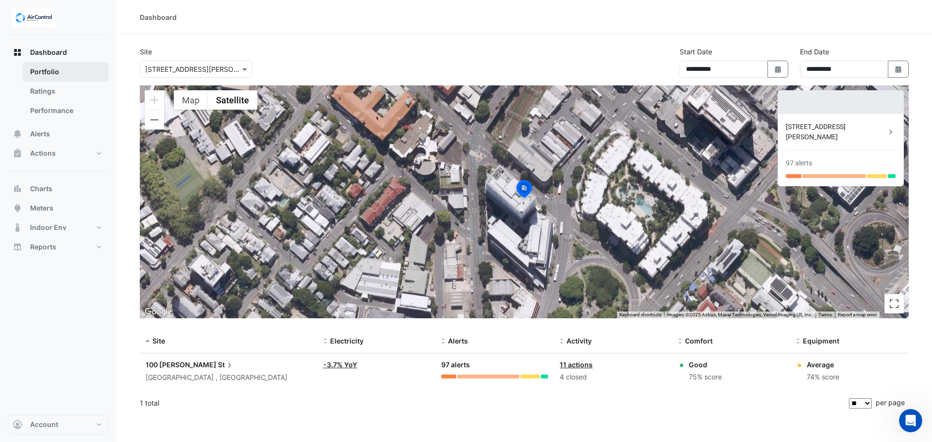
drag, startPoint x: 56, startPoint y: 73, endPoint x: 70, endPoint y: 71, distance: 14.7
click at [56, 73] on link "Portfolio" at bounding box center [65, 71] width 86 height 19
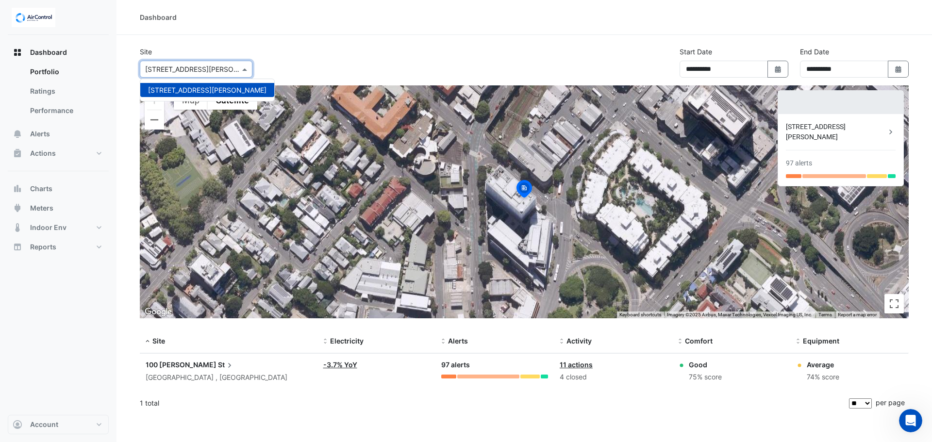
click at [248, 68] on span at bounding box center [246, 69] width 12 height 10
click at [56, 51] on span "Dashboard" at bounding box center [48, 53] width 37 height 10
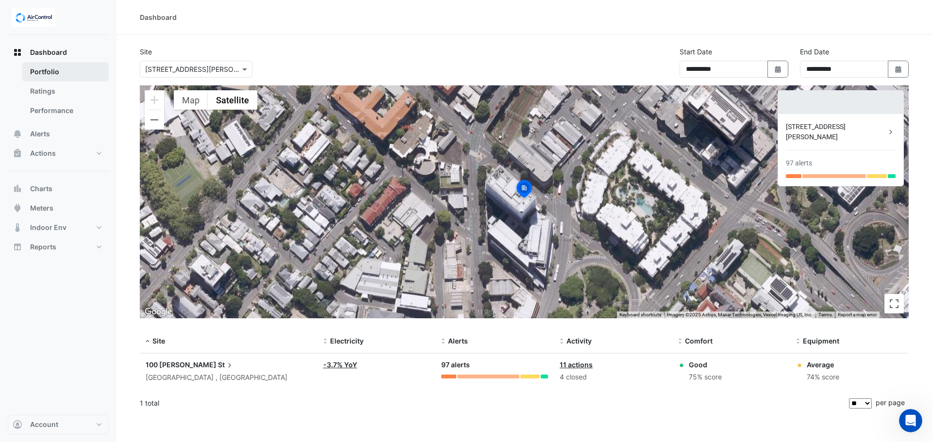
click at [60, 70] on link "Portfolio" at bounding box center [65, 71] width 86 height 19
click at [53, 92] on link "Ratings" at bounding box center [65, 91] width 86 height 19
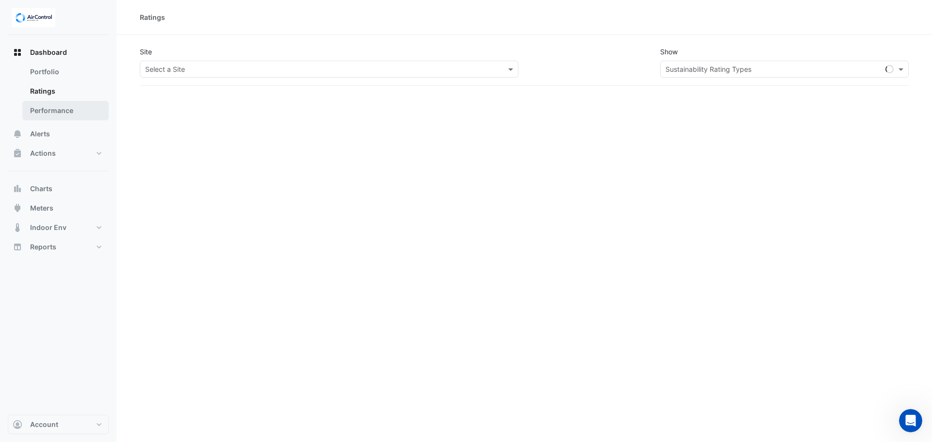
click at [61, 108] on link "Performance" at bounding box center [65, 110] width 86 height 19
click at [61, 92] on link "Ratings" at bounding box center [65, 91] width 86 height 19
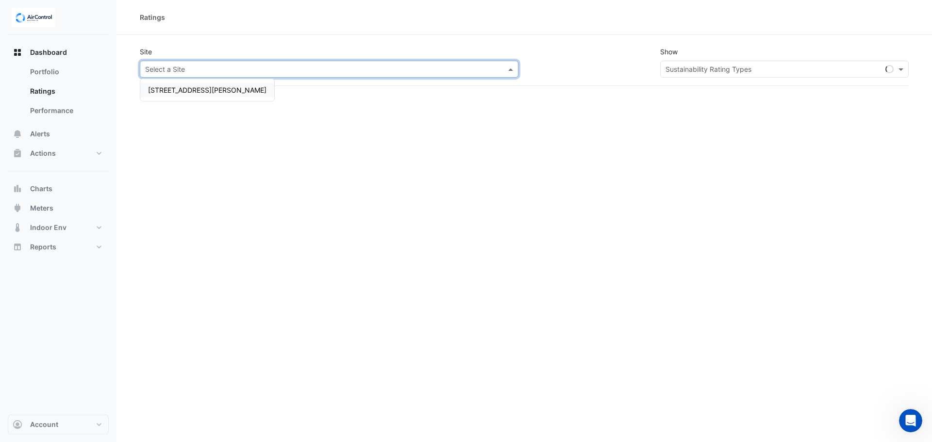
click at [182, 68] on input "text" at bounding box center [319, 70] width 349 height 10
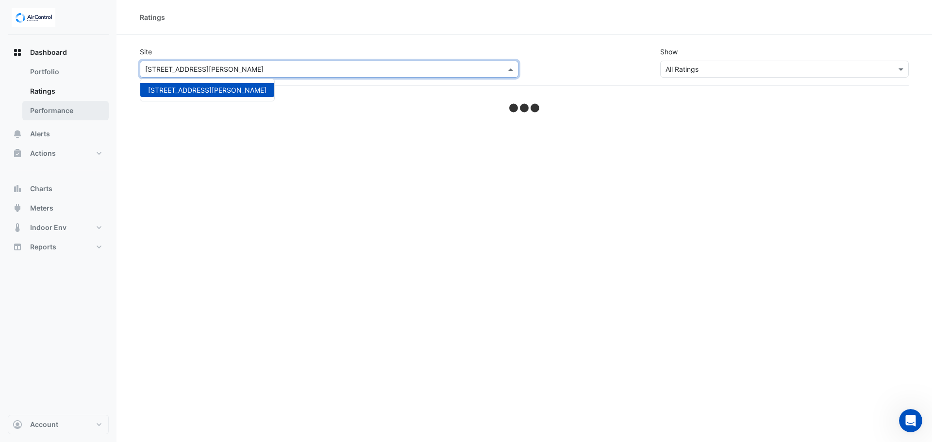
click at [65, 114] on link "Performance" at bounding box center [65, 110] width 86 height 19
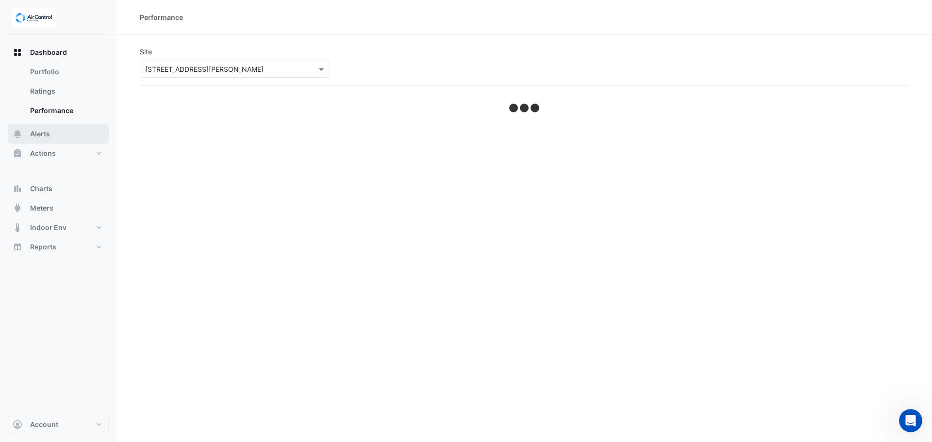
click at [66, 131] on button "Alerts" at bounding box center [58, 133] width 101 height 19
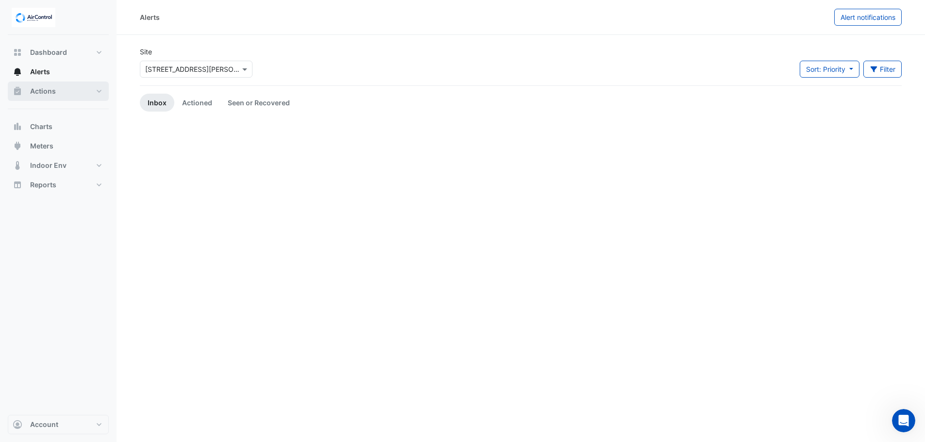
click at [56, 93] on button "Actions" at bounding box center [58, 91] width 101 height 19
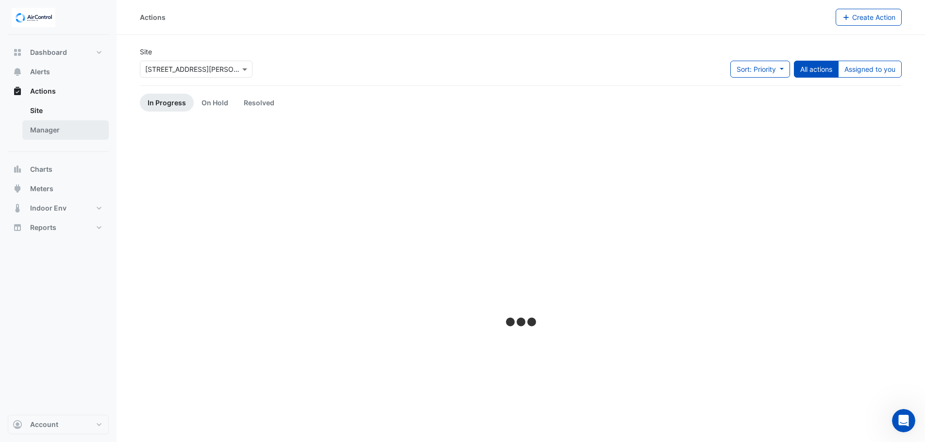
click at [60, 132] on link "Manager" at bounding box center [65, 129] width 86 height 19
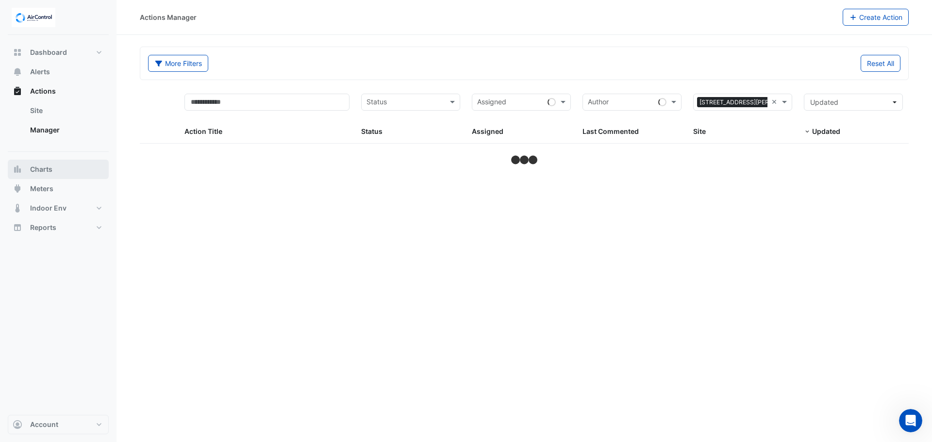
click at [49, 164] on button "Charts" at bounding box center [58, 169] width 101 height 19
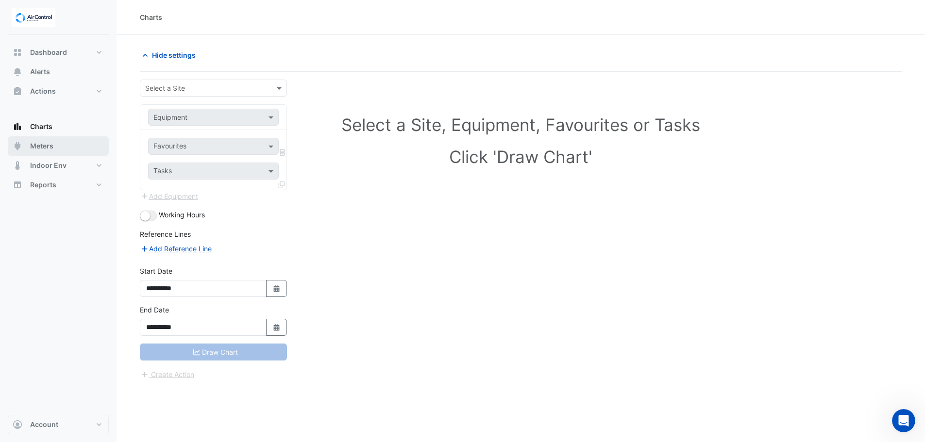
click at [44, 147] on span "Meters" at bounding box center [41, 146] width 23 height 10
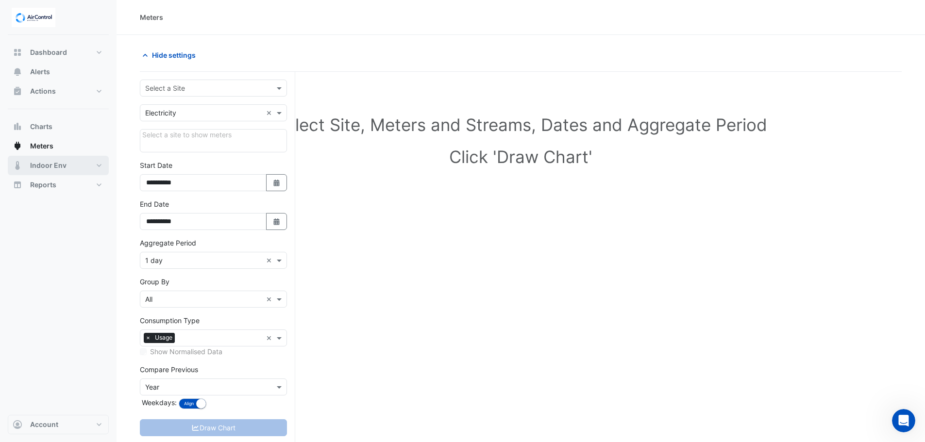
click at [46, 166] on span "Indoor Env" at bounding box center [48, 166] width 36 height 10
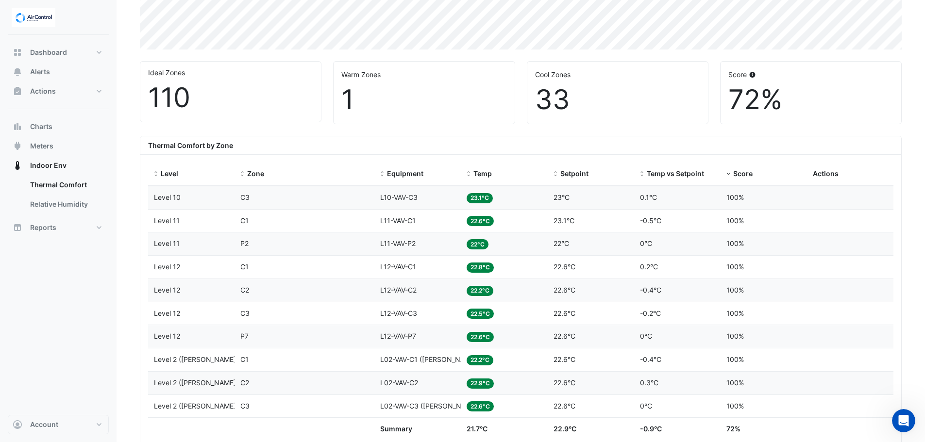
scroll to position [340, 0]
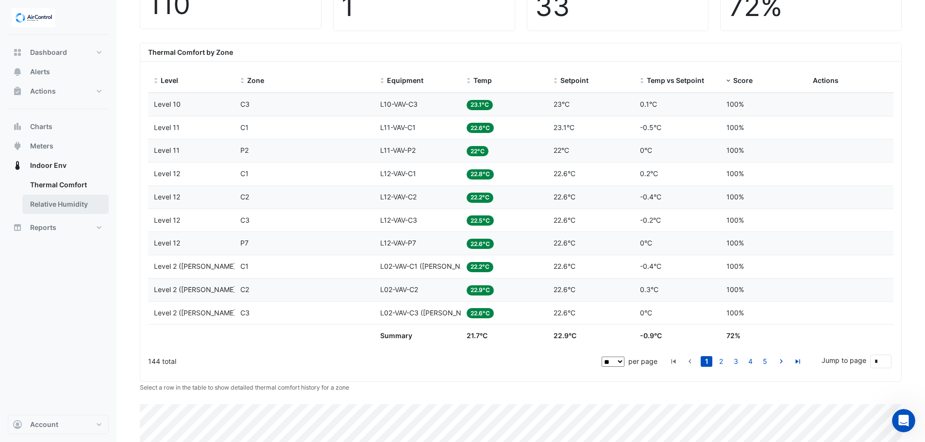
click at [56, 203] on link "Relative Humidity" at bounding box center [65, 204] width 86 height 19
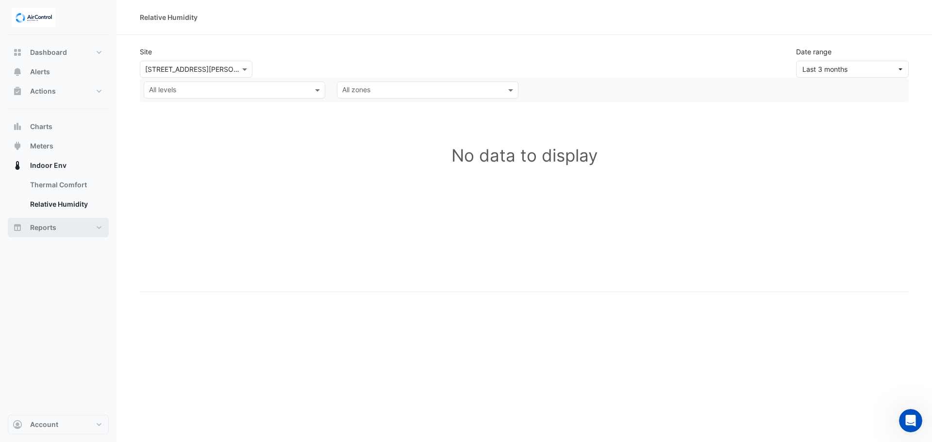
click at [49, 232] on span "Reports" at bounding box center [43, 228] width 26 height 10
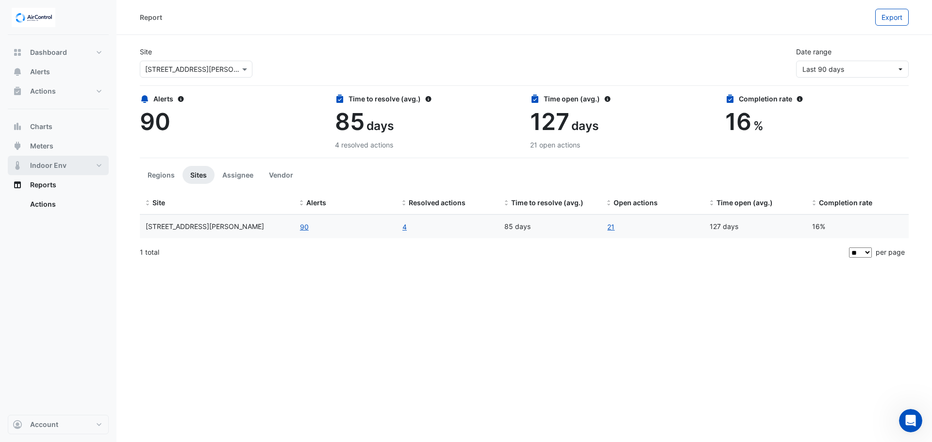
click at [62, 167] on span "Indoor Env" at bounding box center [48, 166] width 36 height 10
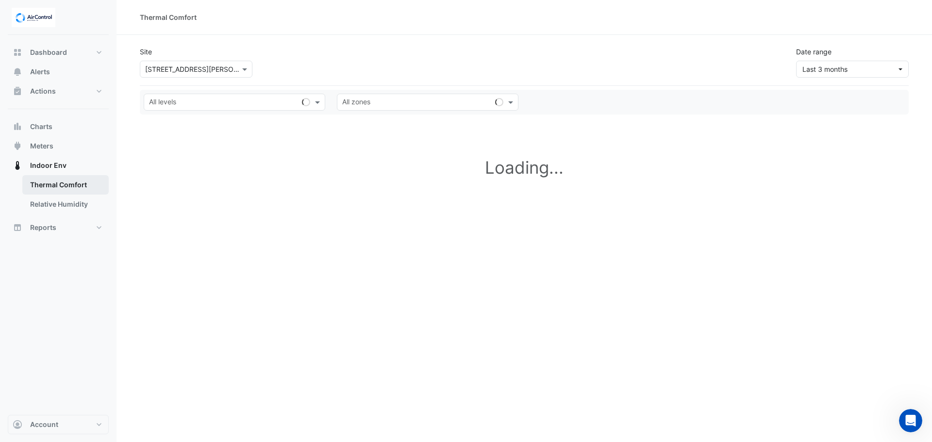
click at [64, 188] on link "Thermal Comfort" at bounding box center [65, 184] width 86 height 19
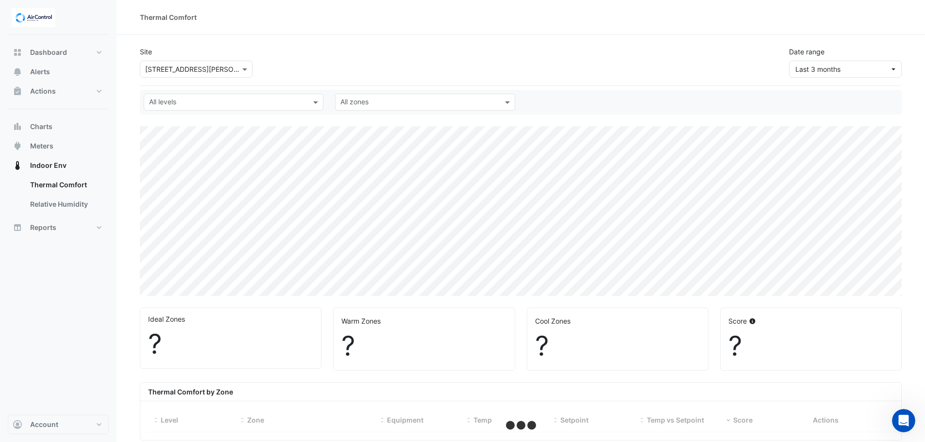
click at [435, 103] on input "text" at bounding box center [419, 103] width 158 height 10
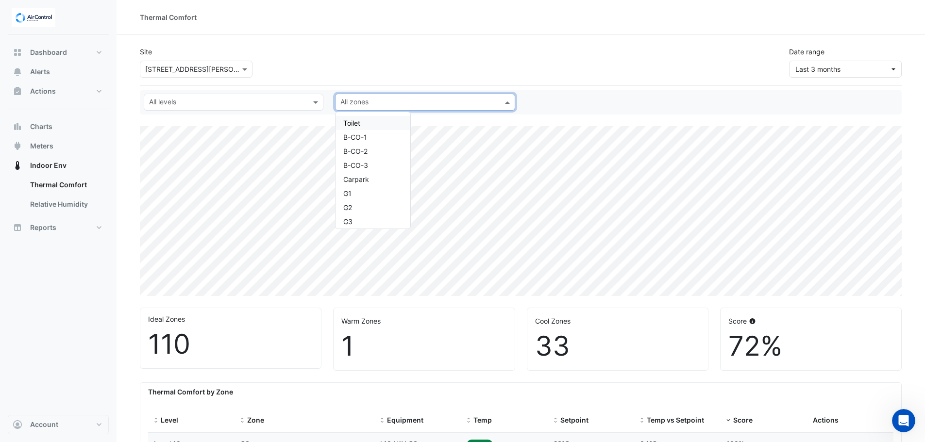
click at [388, 123] on div "Toilet" at bounding box center [373, 123] width 75 height 14
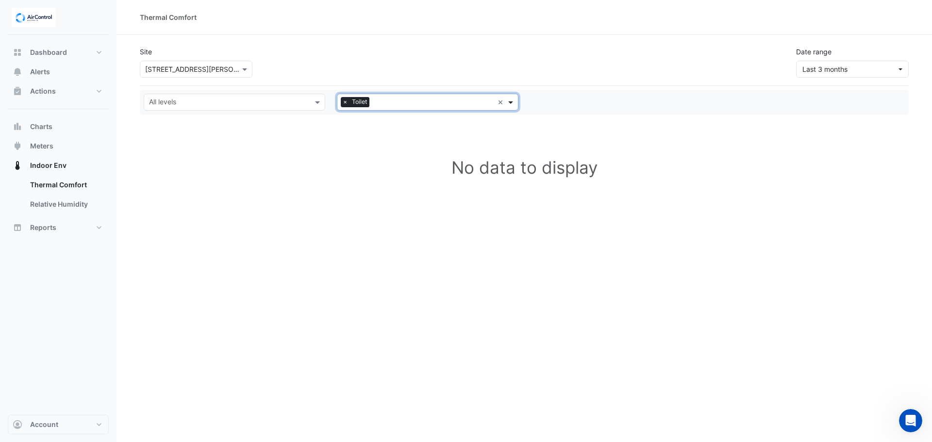
click at [507, 99] on span at bounding box center [512, 102] width 12 height 10
click at [363, 179] on span "Carpark" at bounding box center [358, 179] width 26 height 8
click at [511, 102] on span at bounding box center [512, 102] width 12 height 10
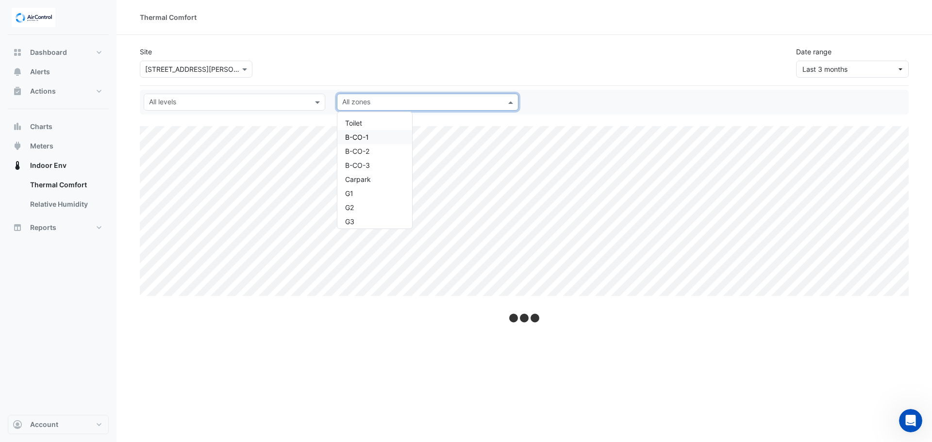
click at [367, 139] on span "B-CO-1" at bounding box center [357, 137] width 24 height 8
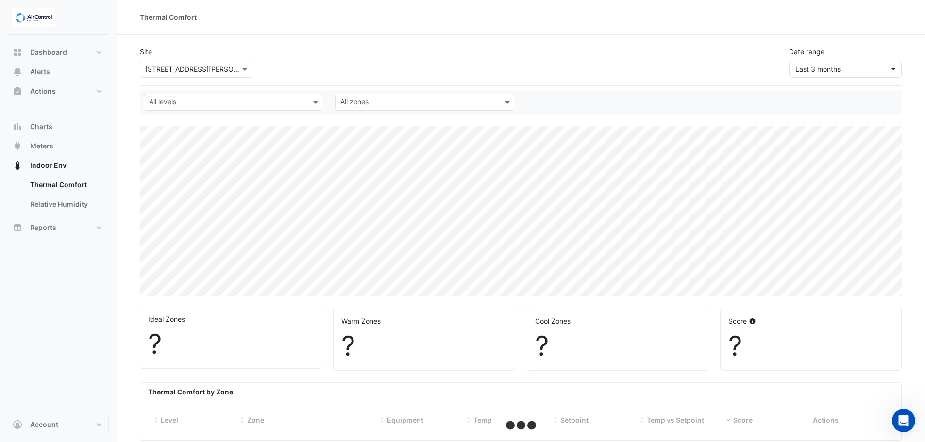
click at [270, 51] on div "Site Select a Site × 100 Wickham St Date range Last 3 months" at bounding box center [521, 58] width 774 height 39
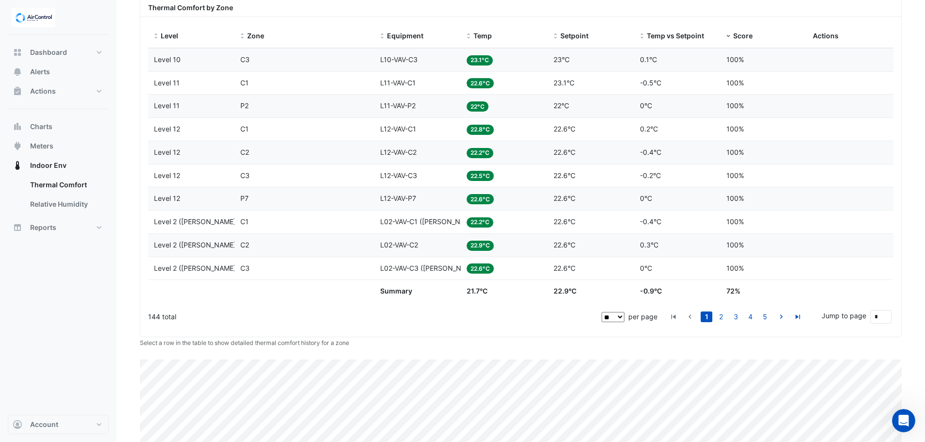
scroll to position [484, 0]
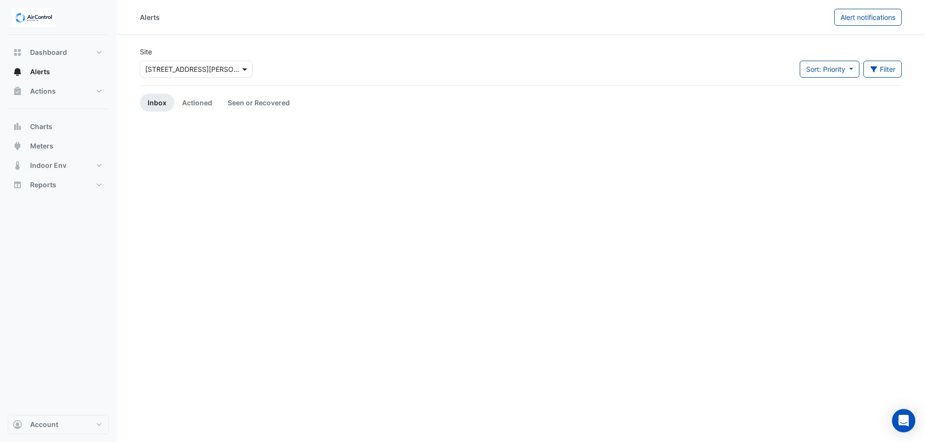
click at [246, 69] on span at bounding box center [246, 69] width 12 height 10
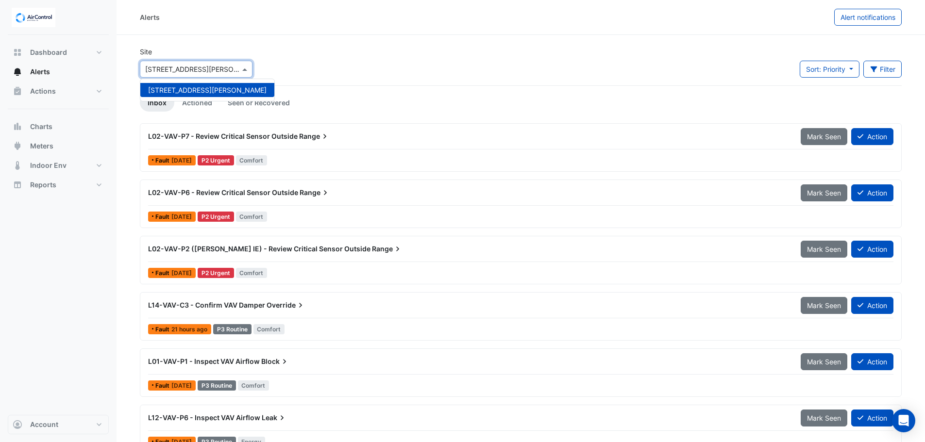
click at [210, 79] on div "Site Select a Site × [STREET_ADDRESS][PERSON_NAME][PERSON_NAME]" at bounding box center [196, 66] width 124 height 39
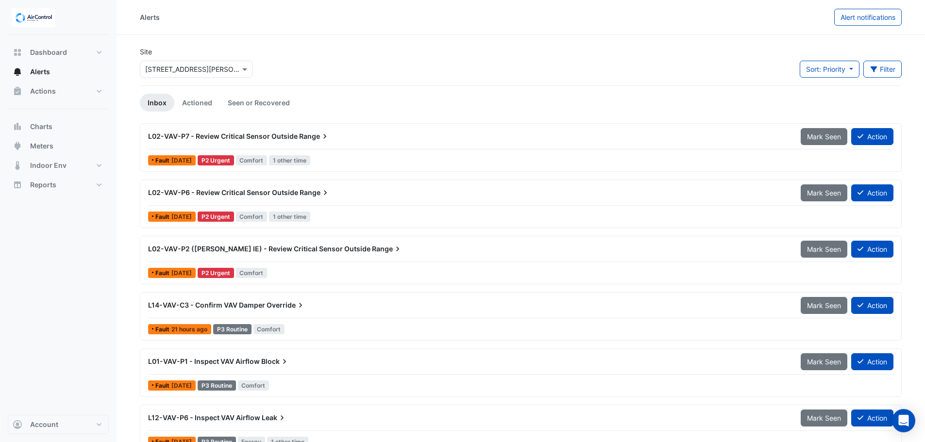
click at [231, 69] on div at bounding box center [196, 69] width 112 height 11
click at [195, 90] on span "[STREET_ADDRESS][PERSON_NAME]" at bounding box center [207, 90] width 118 height 8
click at [248, 68] on span at bounding box center [246, 69] width 12 height 10
click at [175, 93] on span "[STREET_ADDRESS][PERSON_NAME]" at bounding box center [207, 90] width 118 height 8
click at [53, 56] on span "Dashboard" at bounding box center [48, 53] width 37 height 10
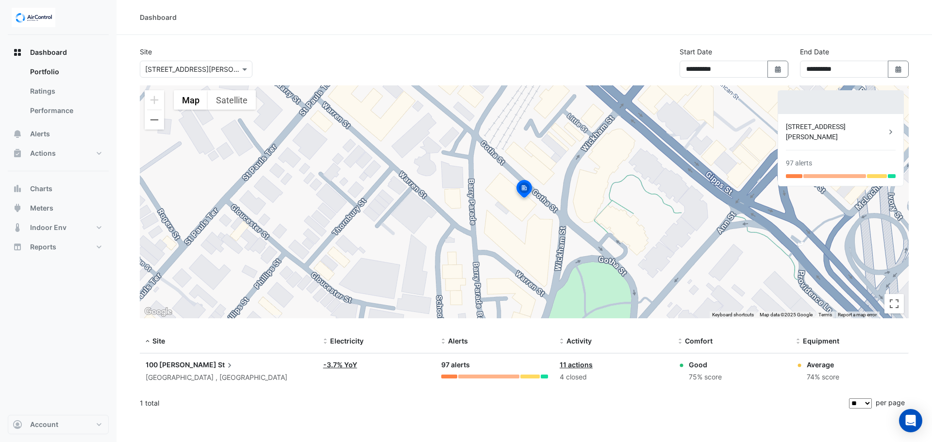
click at [291, 56] on div "**********" at bounding box center [524, 66] width 781 height 39
click at [211, 47] on div "Site Select a Site × [STREET_ADDRESS][PERSON_NAME]" at bounding box center [196, 62] width 124 height 31
click at [188, 44] on section "**********" at bounding box center [525, 225] width 816 height 381
click at [165, 38] on section "**********" at bounding box center [525, 225] width 816 height 381
click at [247, 69] on span at bounding box center [246, 69] width 12 height 10
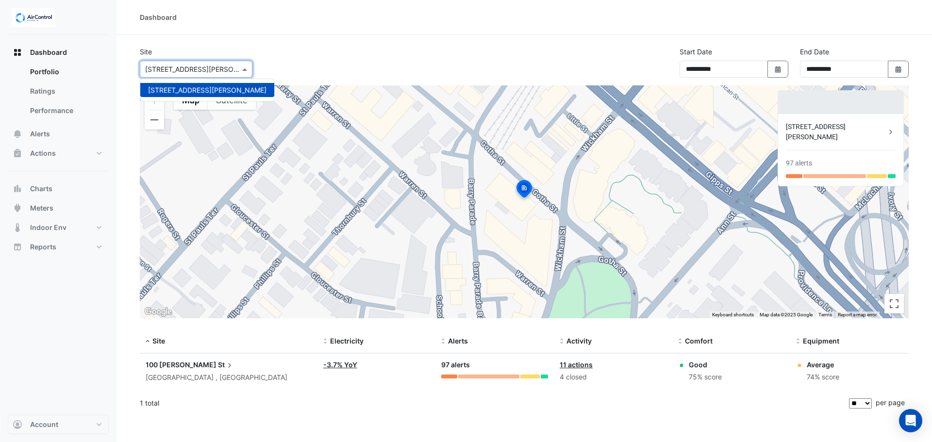
click at [185, 89] on span "[STREET_ADDRESS][PERSON_NAME]" at bounding box center [207, 90] width 118 height 8
click at [189, 41] on section "**********" at bounding box center [525, 225] width 816 height 381
click at [247, 70] on span at bounding box center [246, 69] width 12 height 10
click at [215, 49] on div "Site Select a Site × [STREET_ADDRESS][PERSON_NAME][PERSON_NAME]" at bounding box center [196, 62] width 124 height 31
click at [246, 71] on span at bounding box center [246, 69] width 12 height 10
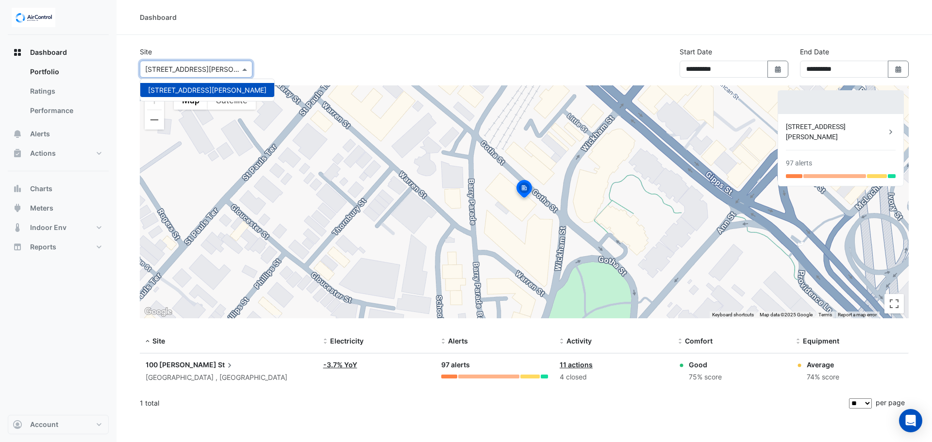
click at [184, 90] on span "[STREET_ADDRESS][PERSON_NAME]" at bounding box center [207, 90] width 118 height 8
click at [195, 41] on section "**********" at bounding box center [525, 225] width 816 height 381
drag, startPoint x: 284, startPoint y: 41, endPoint x: 766, endPoint y: 0, distance: 483.4
click at [284, 40] on section "**********" at bounding box center [525, 225] width 816 height 381
click at [249, 71] on span at bounding box center [246, 69] width 12 height 10
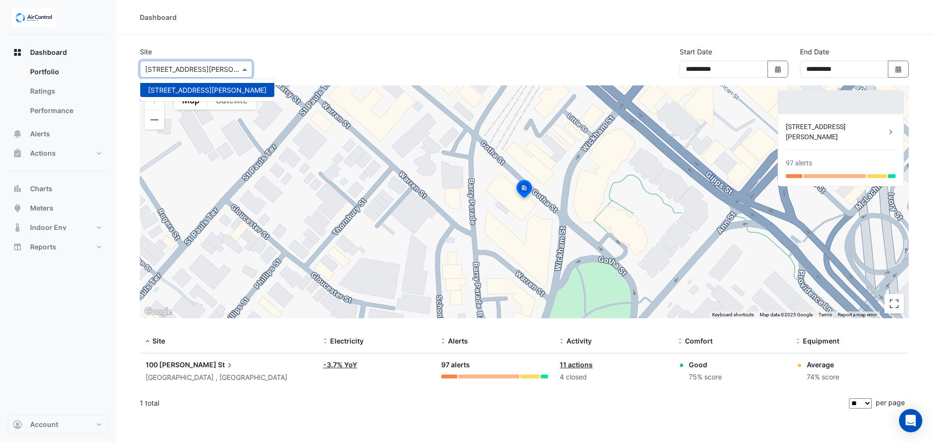
click at [245, 67] on span at bounding box center [246, 69] width 12 height 10
click at [389, 54] on div "**********" at bounding box center [524, 66] width 781 height 39
